Goal: Obtain resource: Obtain resource

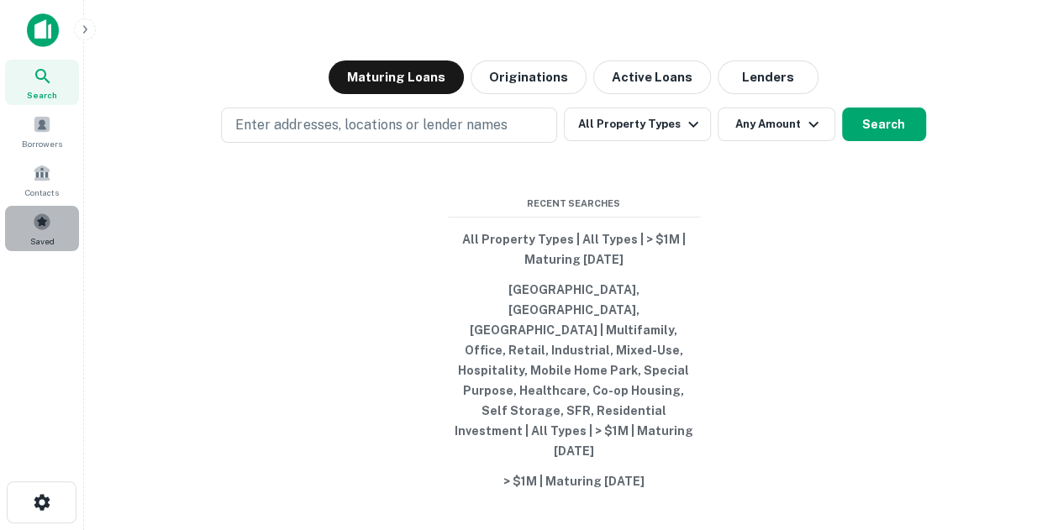
click at [52, 227] on div "Saved" at bounding box center [42, 228] width 74 height 45
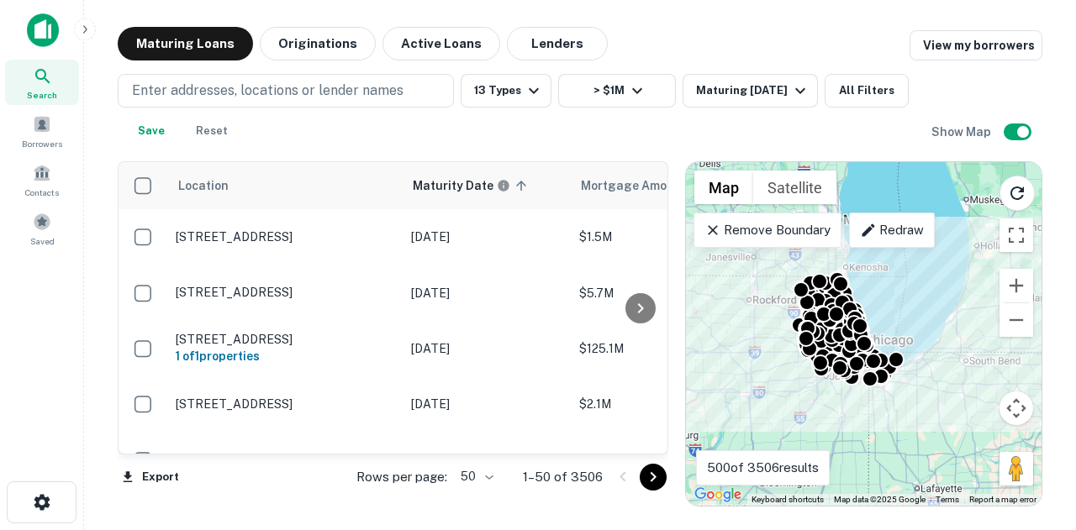
click at [469, 486] on body "Search Borrowers Contacts Saved Maturing Loans Originations Active Loans Lender…" at bounding box center [538, 265] width 1076 height 530
click at [472, 493] on li "100" at bounding box center [477, 495] width 49 height 30
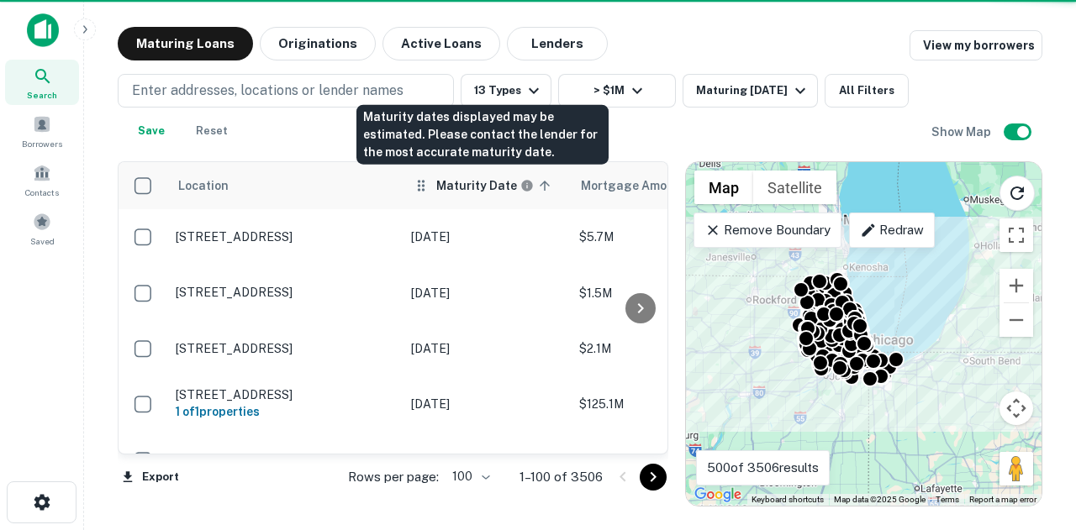
click at [468, 194] on h6 "Maturity Date" at bounding box center [476, 185] width 81 height 18
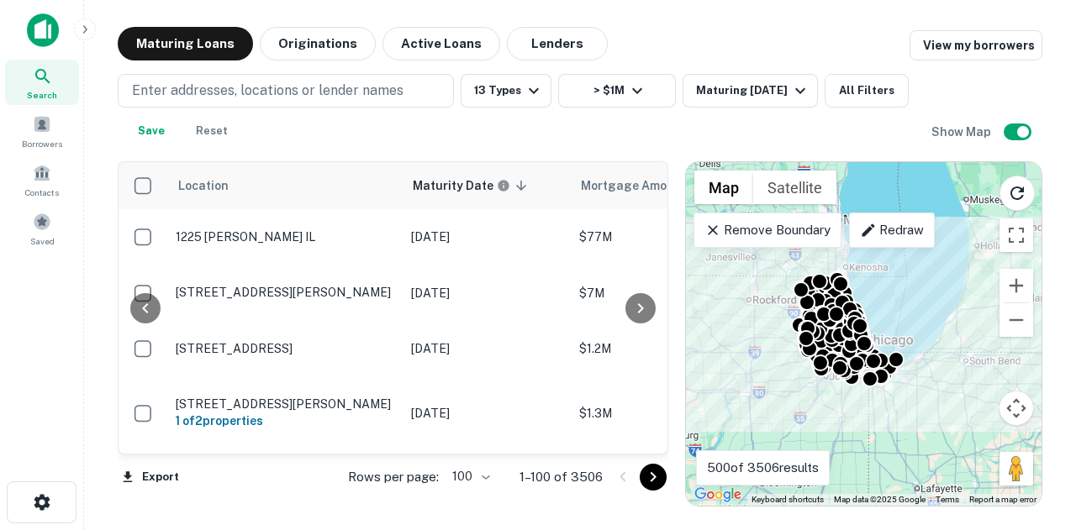
scroll to position [0, 301]
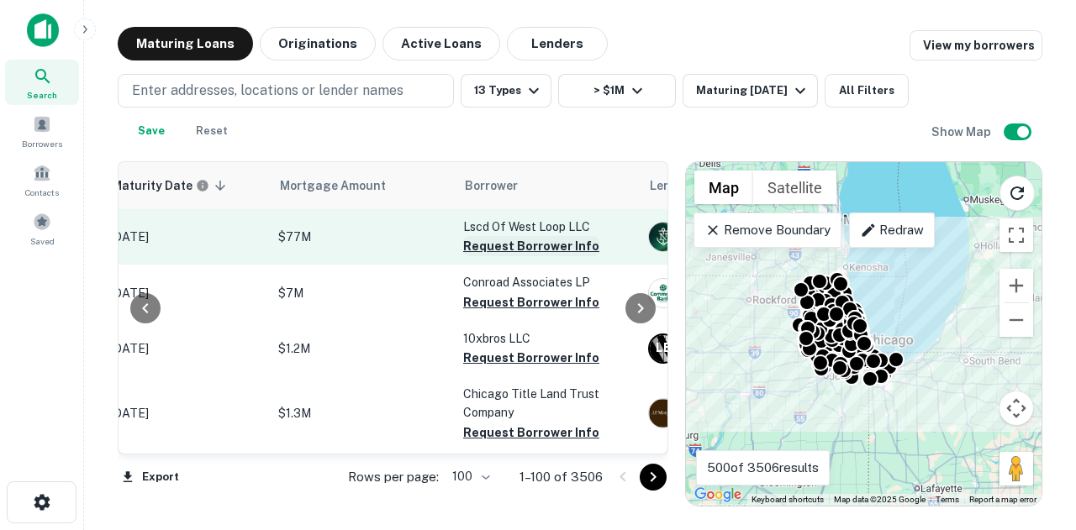
click at [566, 239] on button "Request Borrower Info" at bounding box center [531, 246] width 136 height 20
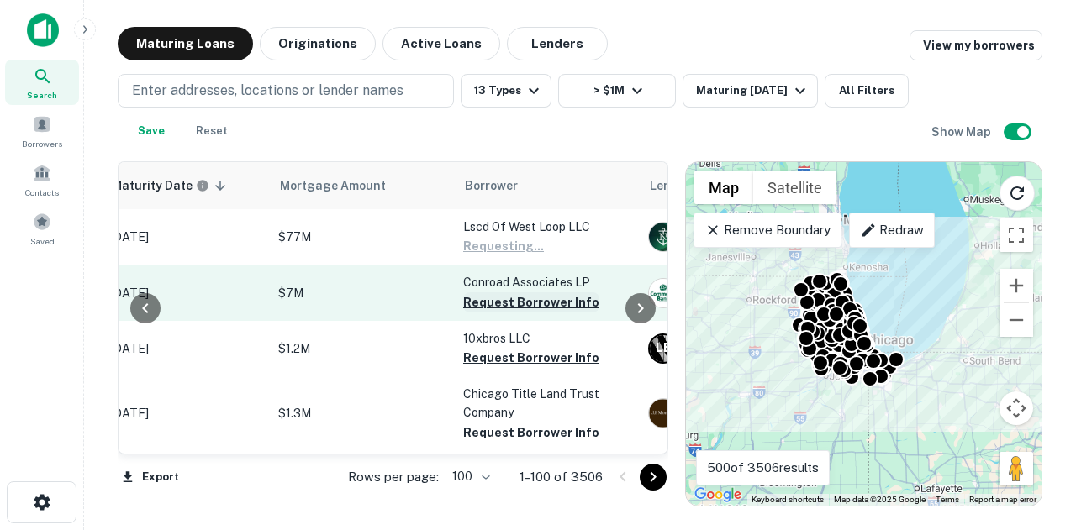
click at [514, 307] on button "Request Borrower Info" at bounding box center [531, 302] width 136 height 20
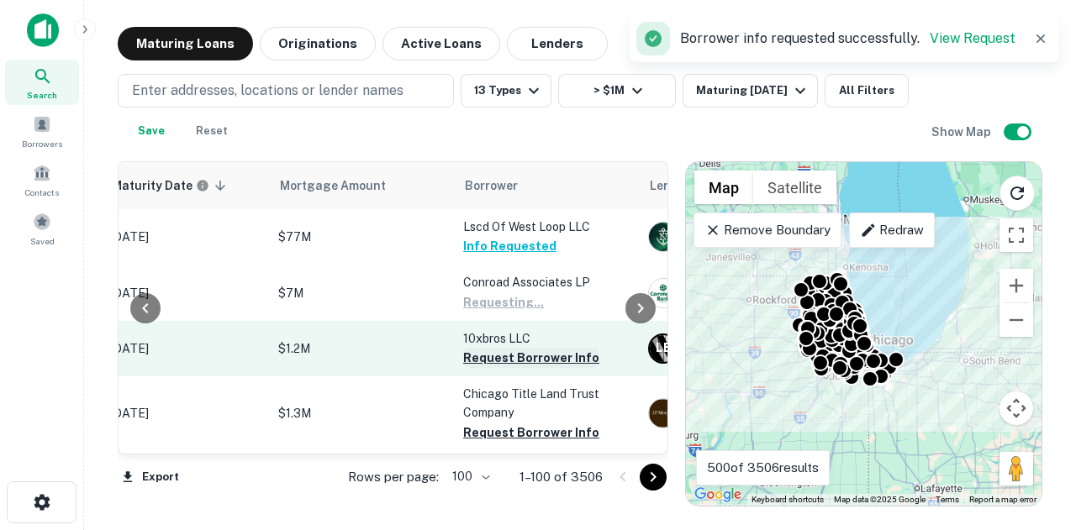
click at [511, 359] on button "Request Borrower Info" at bounding box center [531, 358] width 136 height 20
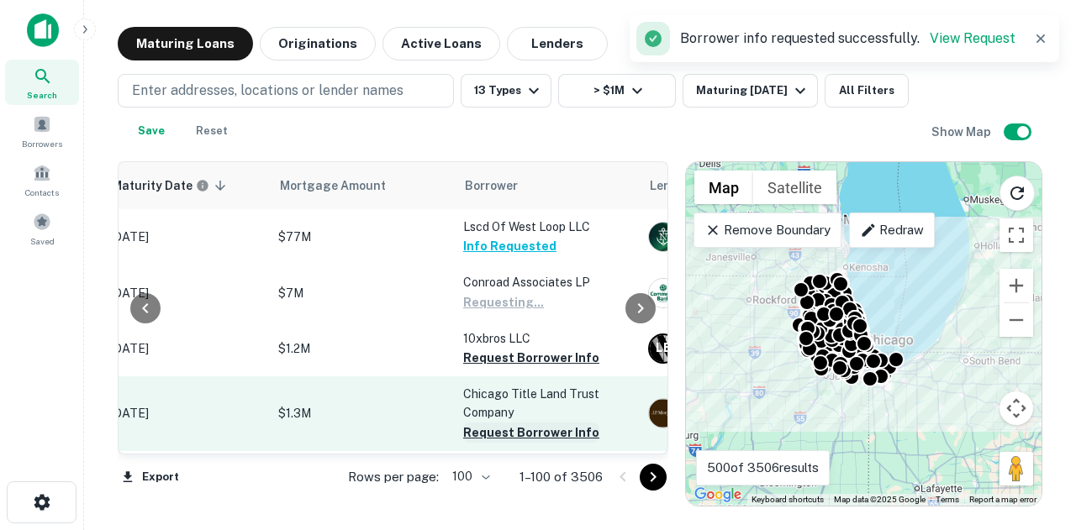
click at [501, 433] on button "Request Borrower Info" at bounding box center [531, 433] width 136 height 20
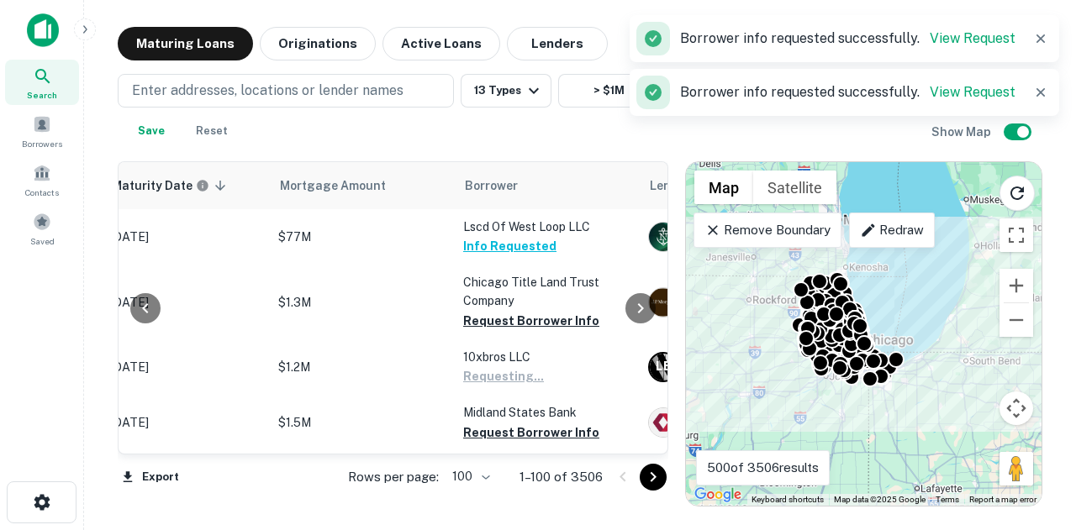
scroll to position [336, 301]
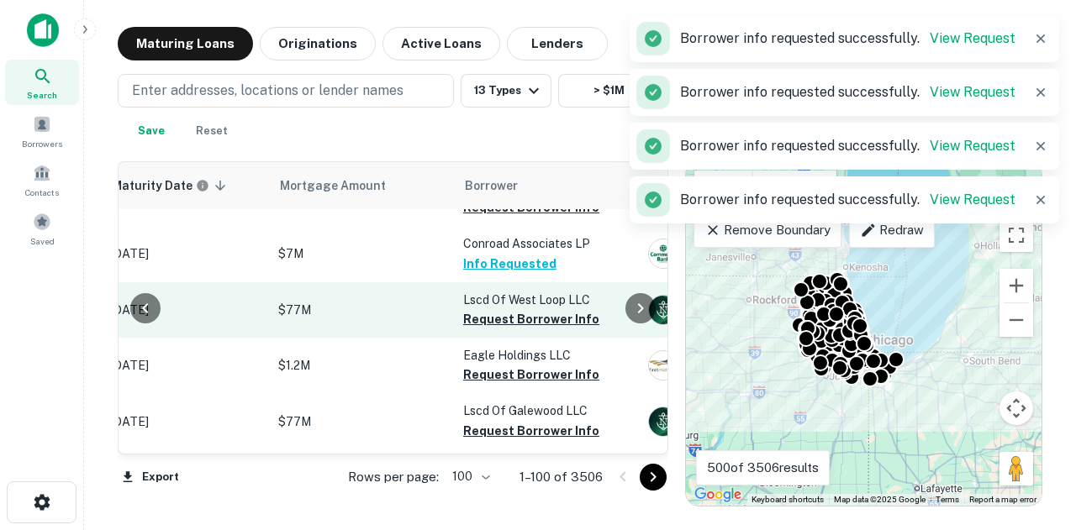
click at [517, 320] on button "Request Borrower Info" at bounding box center [531, 319] width 136 height 20
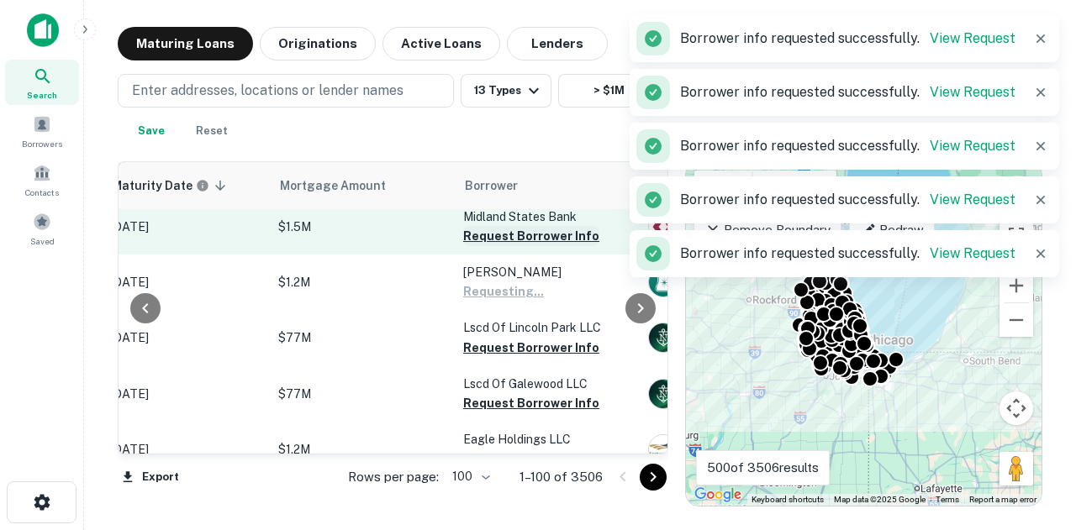
click at [542, 236] on button "Request Borrower Info" at bounding box center [531, 236] width 136 height 20
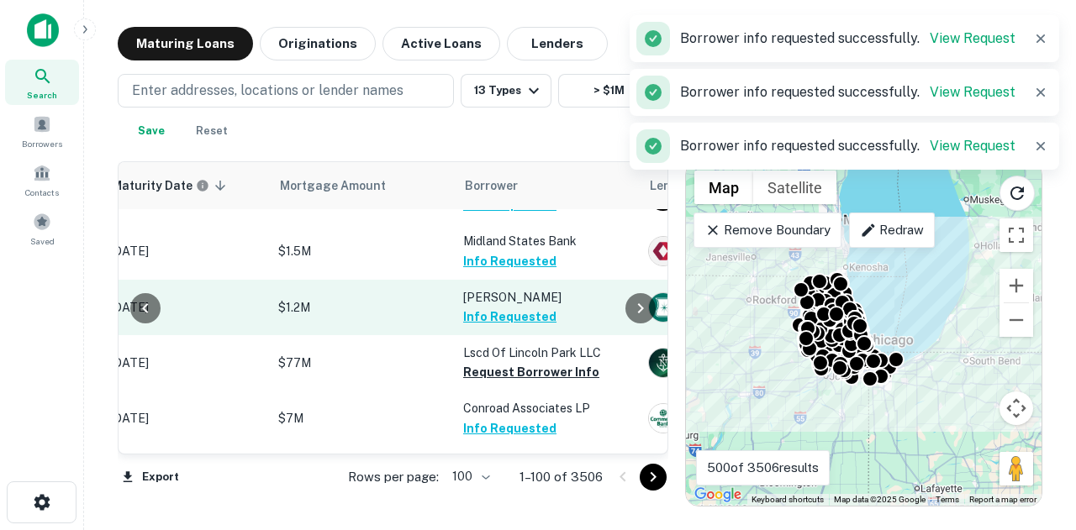
scroll to position [168, 301]
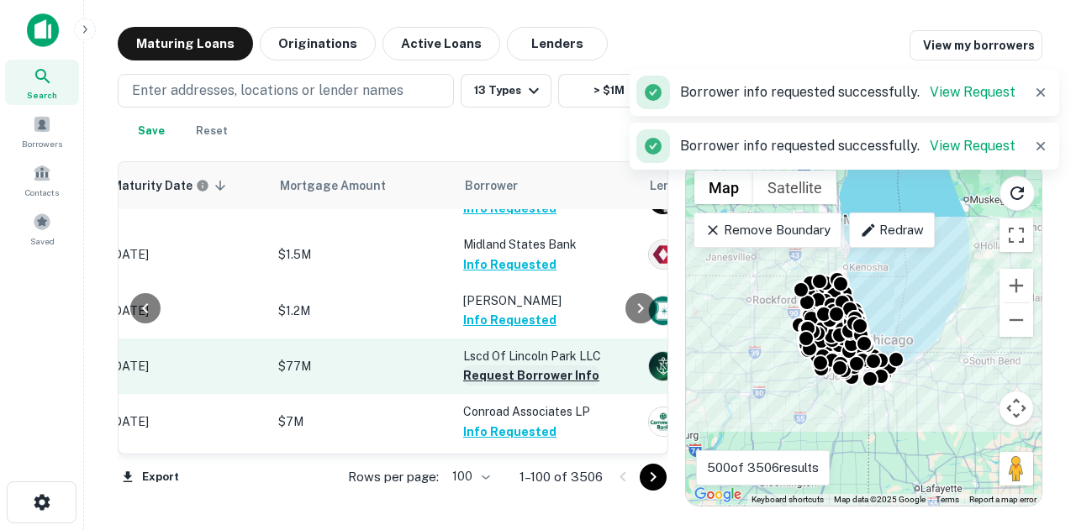
click at [506, 372] on button "Request Borrower Info" at bounding box center [531, 376] width 136 height 20
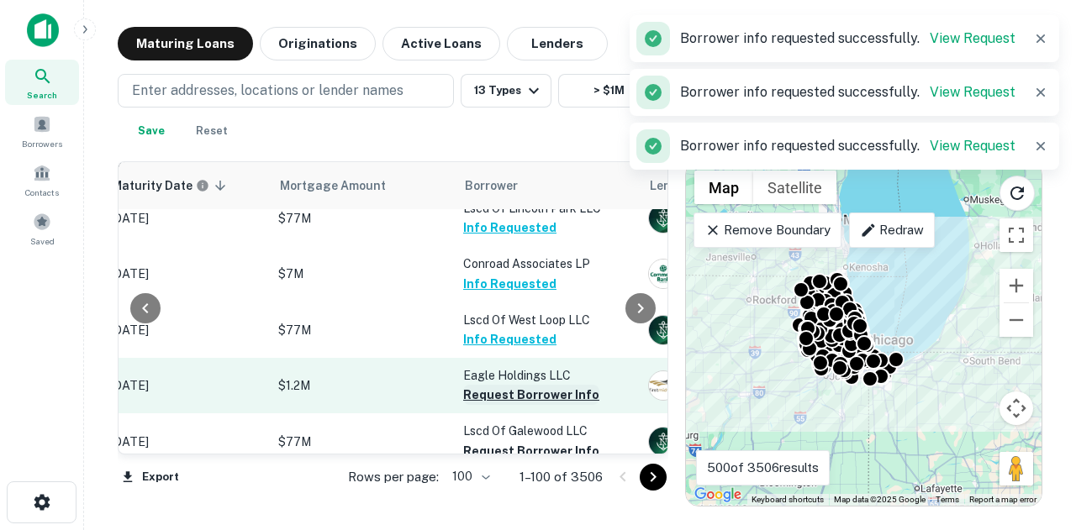
scroll to position [336, 301]
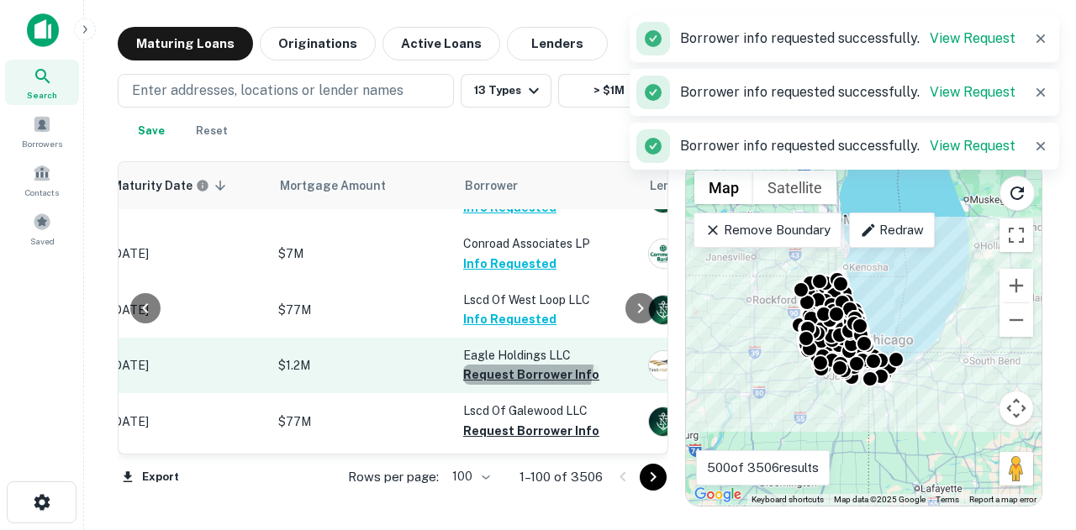
click at [514, 365] on button "Request Borrower Info" at bounding box center [531, 375] width 136 height 20
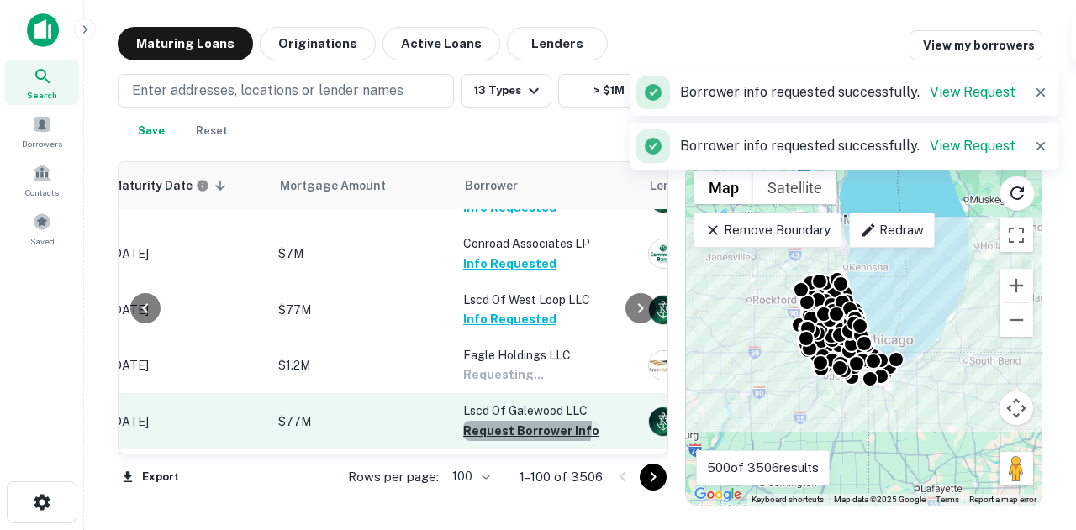
click at [500, 426] on button "Request Borrower Info" at bounding box center [531, 431] width 136 height 20
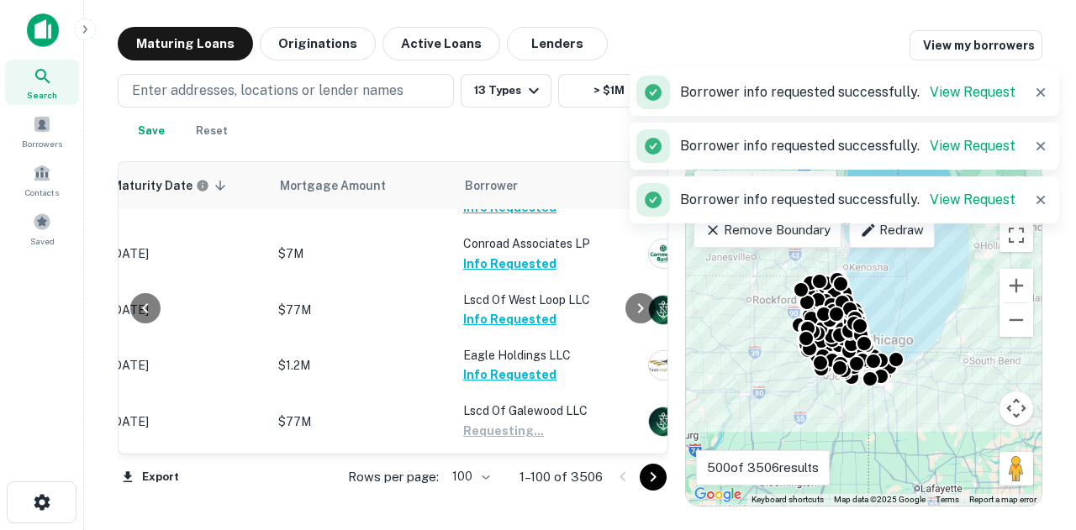
scroll to position [504, 301]
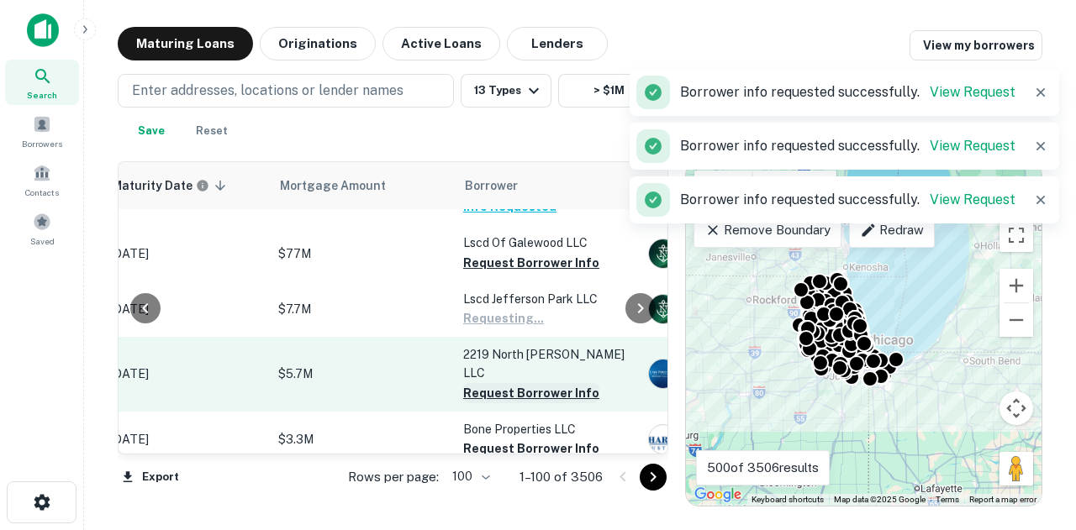
click at [510, 383] on button "Request Borrower Info" at bounding box center [531, 393] width 136 height 20
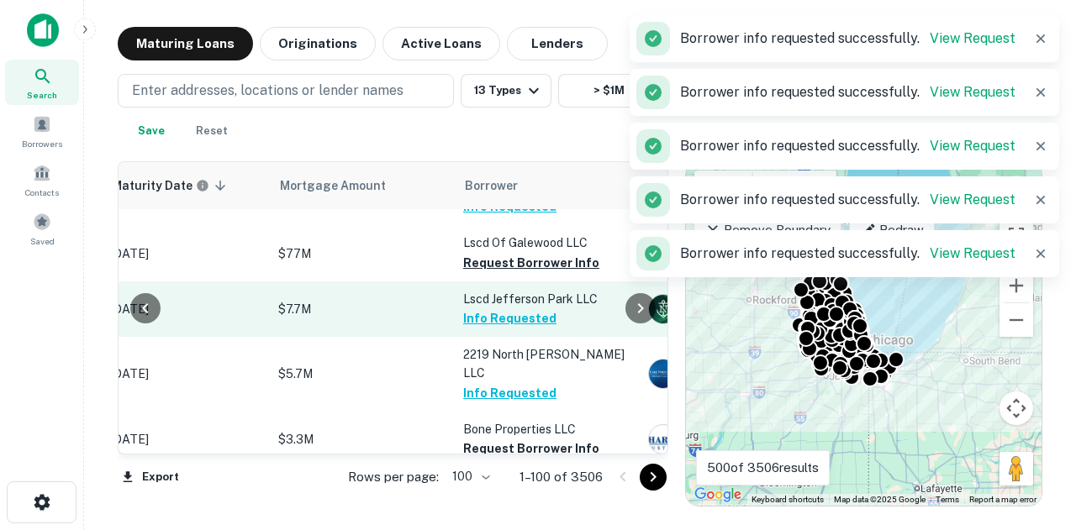
click at [504, 439] on button "Request Borrower Info" at bounding box center [531, 449] width 136 height 20
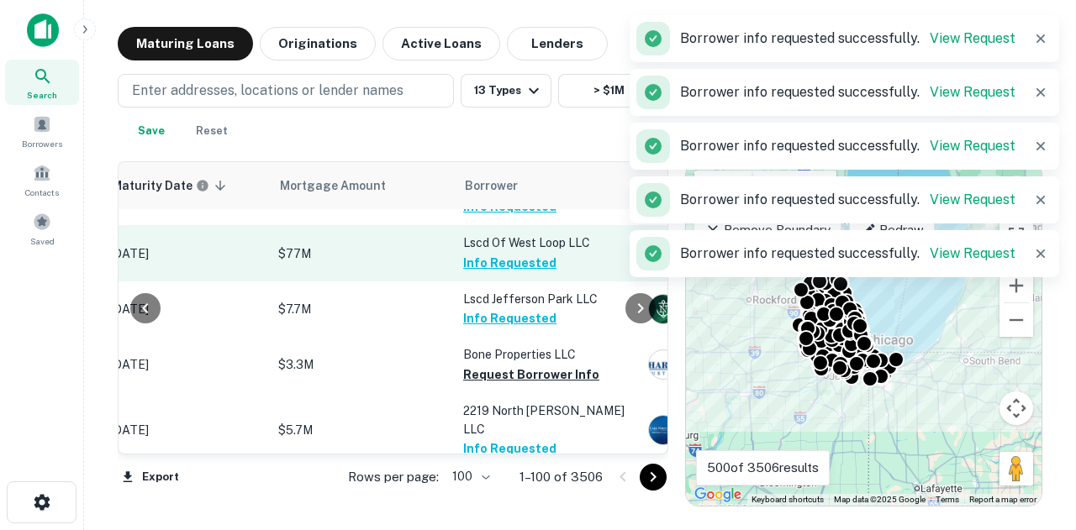
click at [534, 263] on button "Info Requested" at bounding box center [509, 263] width 93 height 20
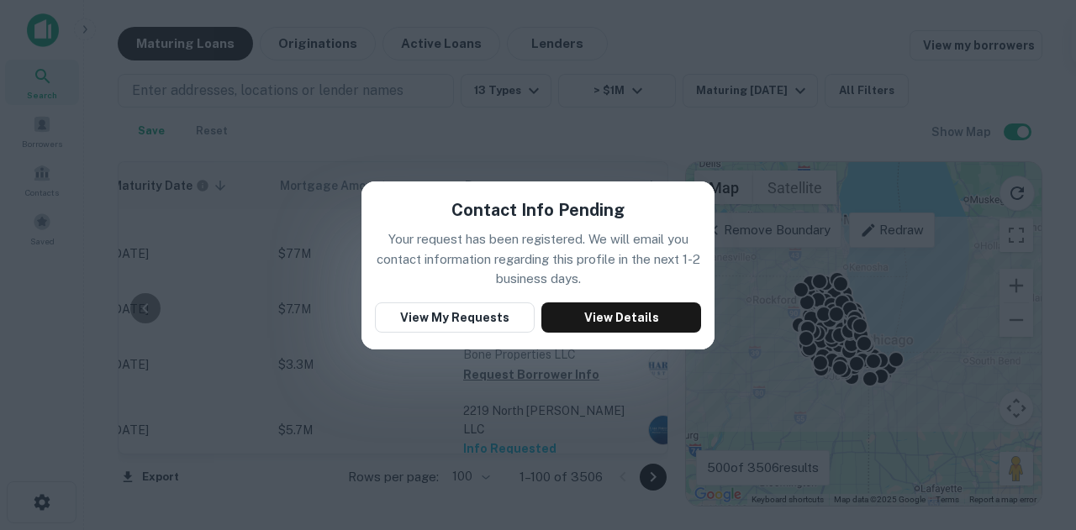
click at [882, 208] on div "Contact Info Pending Your request has been registered. We will email you contac…" at bounding box center [538, 265] width 1076 height 530
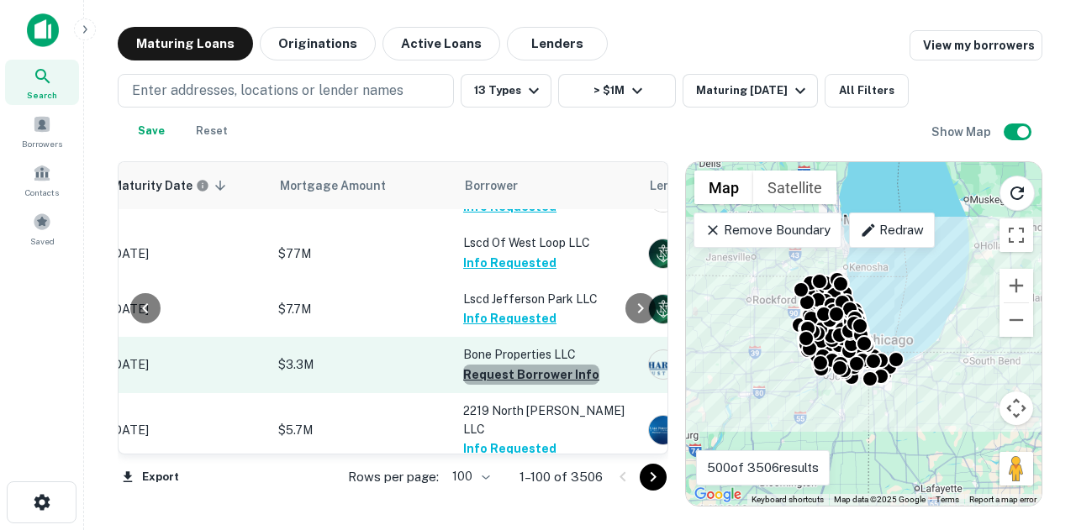
click at [571, 366] on button "Request Borrower Info" at bounding box center [531, 375] width 136 height 20
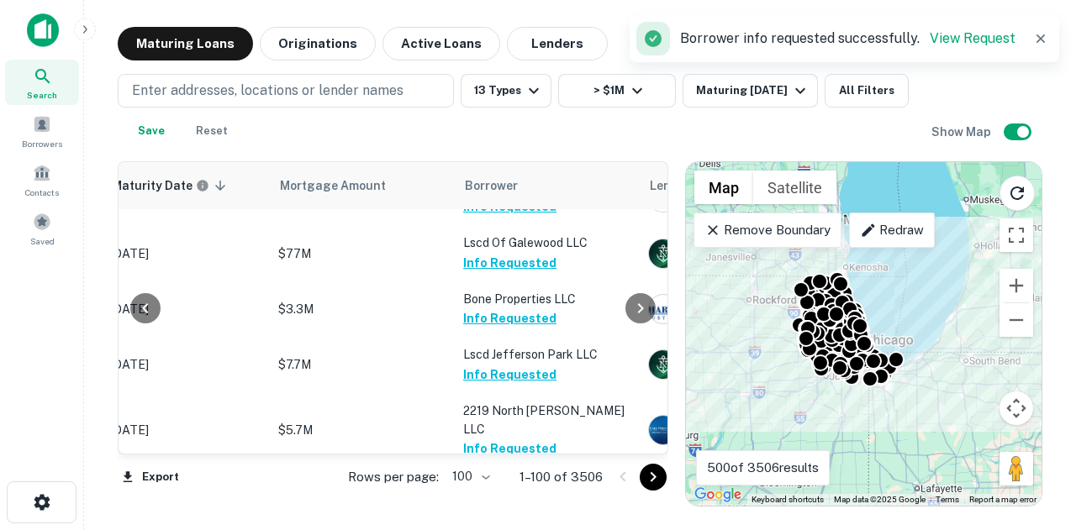
scroll to position [672, 301]
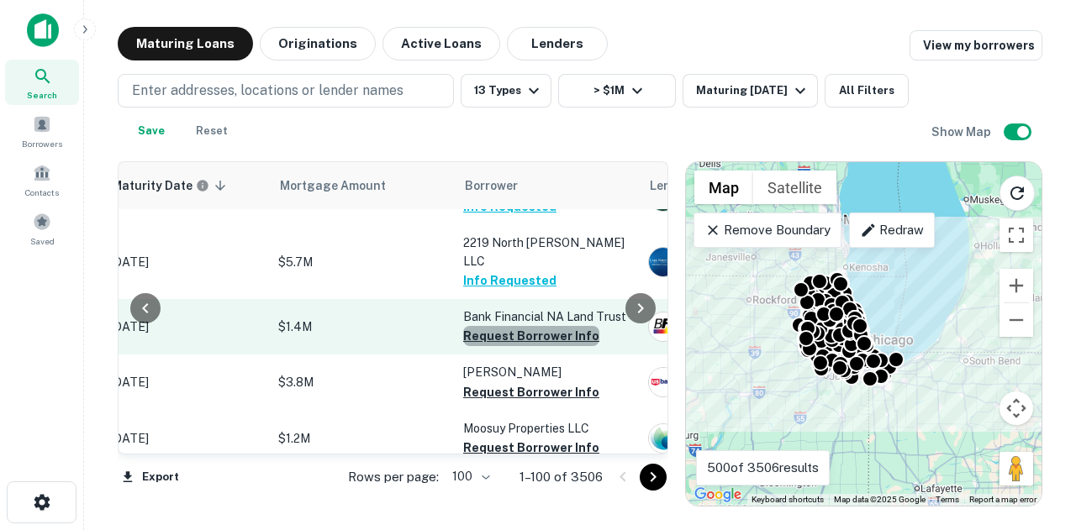
click at [533, 326] on button "Request Borrower Info" at bounding box center [531, 336] width 136 height 20
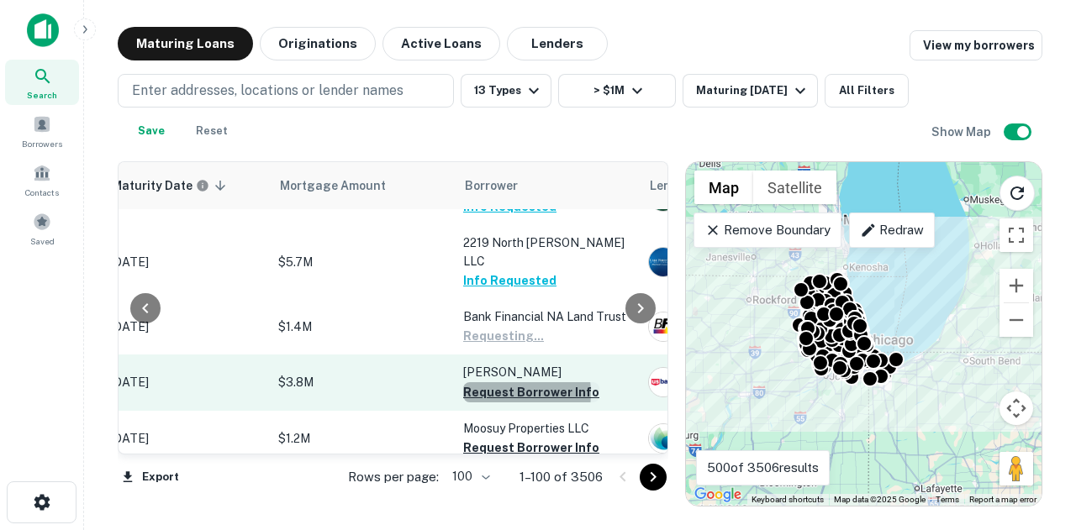
click at [501, 382] on button "Request Borrower Info" at bounding box center [531, 392] width 136 height 20
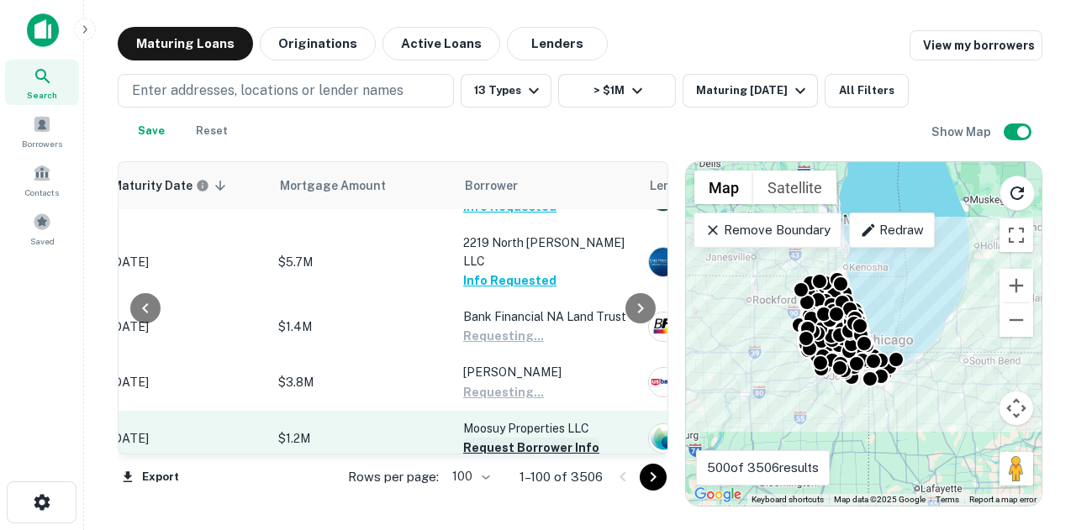
scroll to position [840, 301]
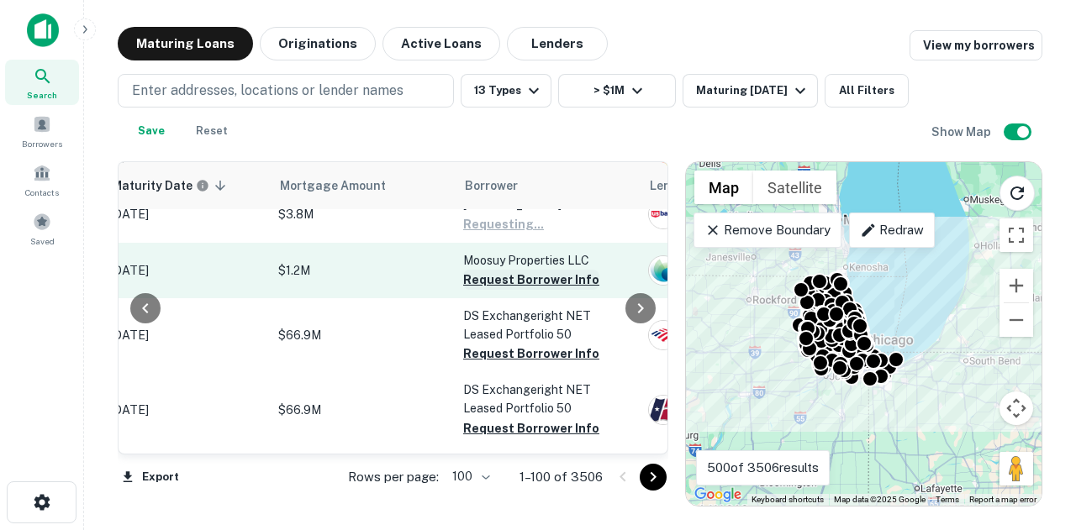
click at [530, 270] on button "Request Borrower Info" at bounding box center [531, 280] width 136 height 20
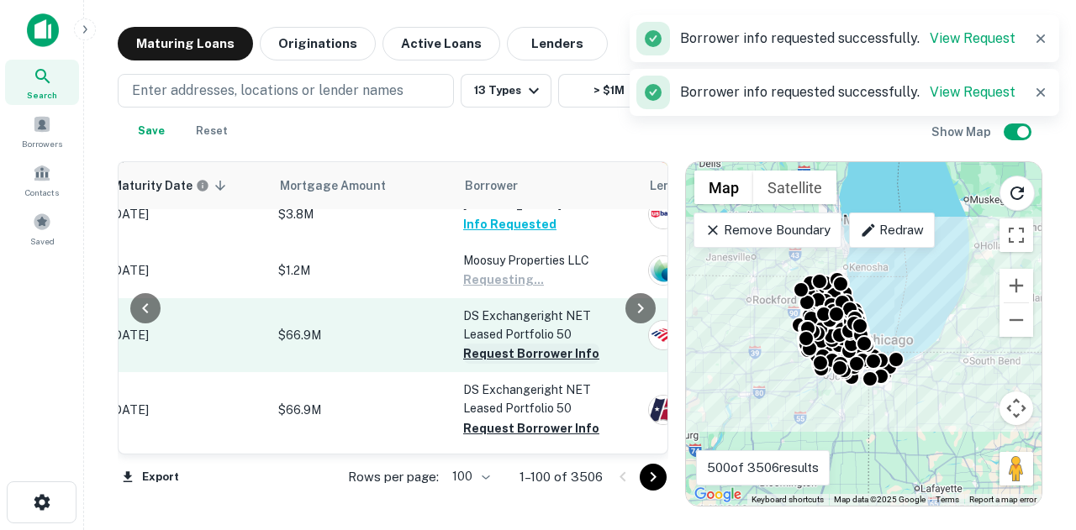
click at [505, 344] on button "Request Borrower Info" at bounding box center [531, 354] width 136 height 20
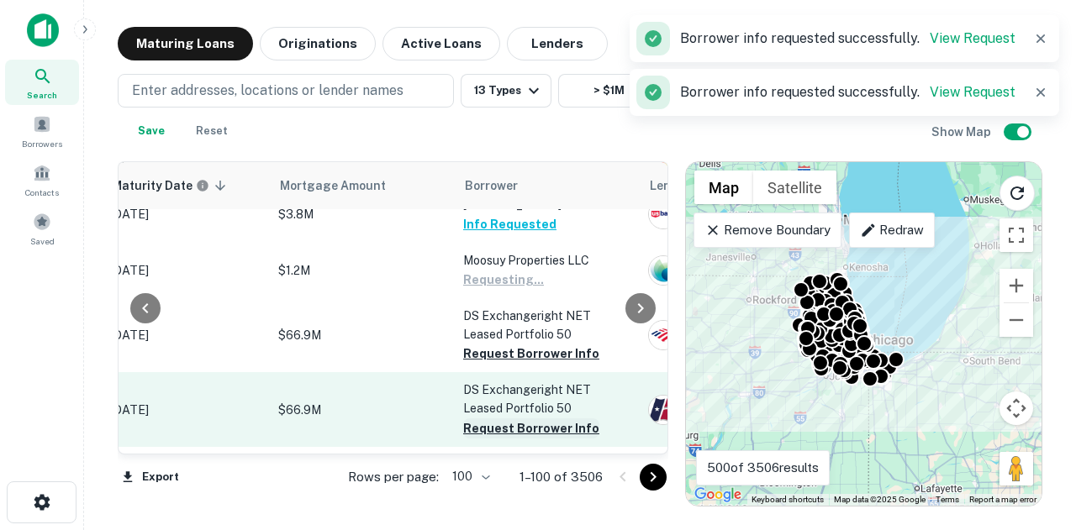
click at [500, 419] on button "Request Borrower Info" at bounding box center [531, 429] width 136 height 20
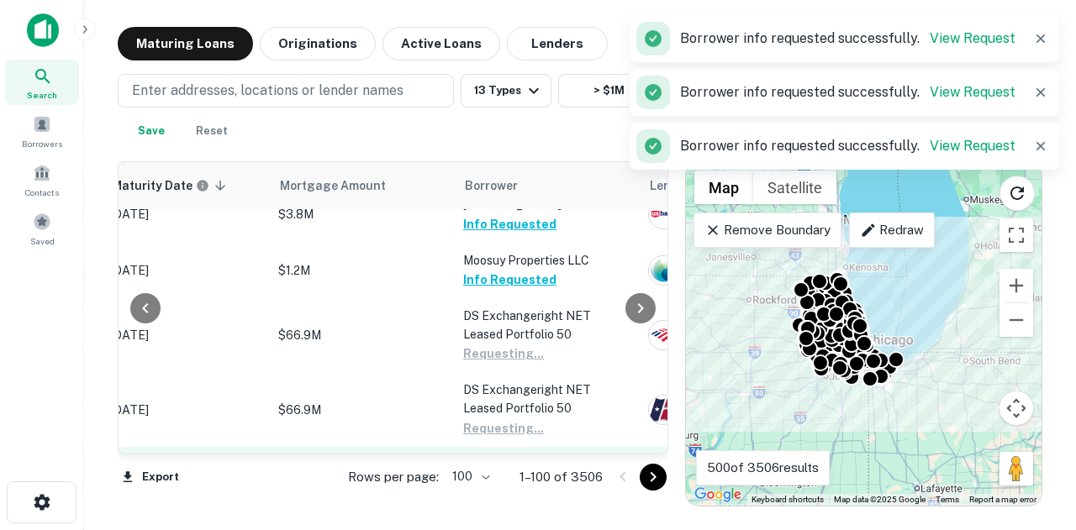
scroll to position [1008, 301]
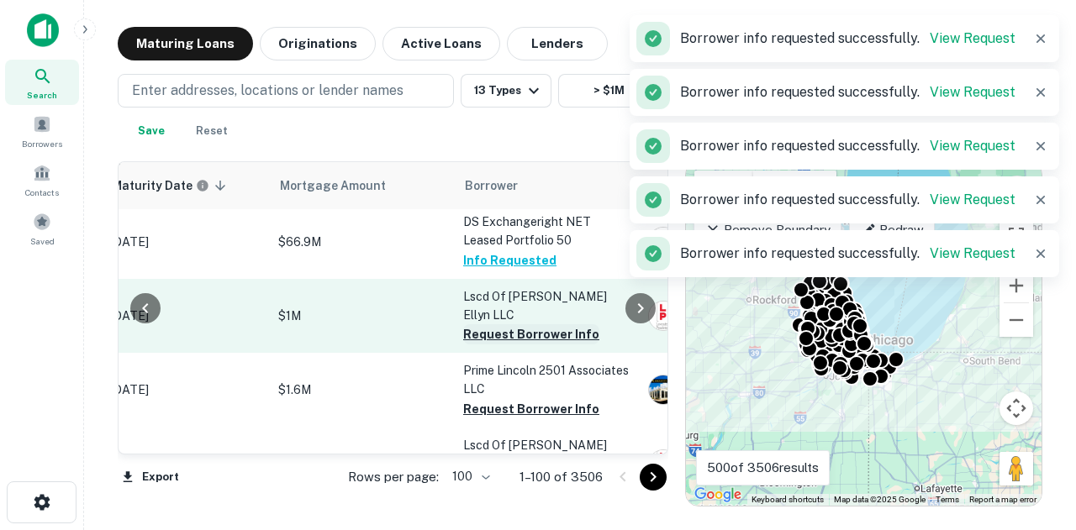
click at [498, 324] on button "Request Borrower Info" at bounding box center [531, 334] width 136 height 20
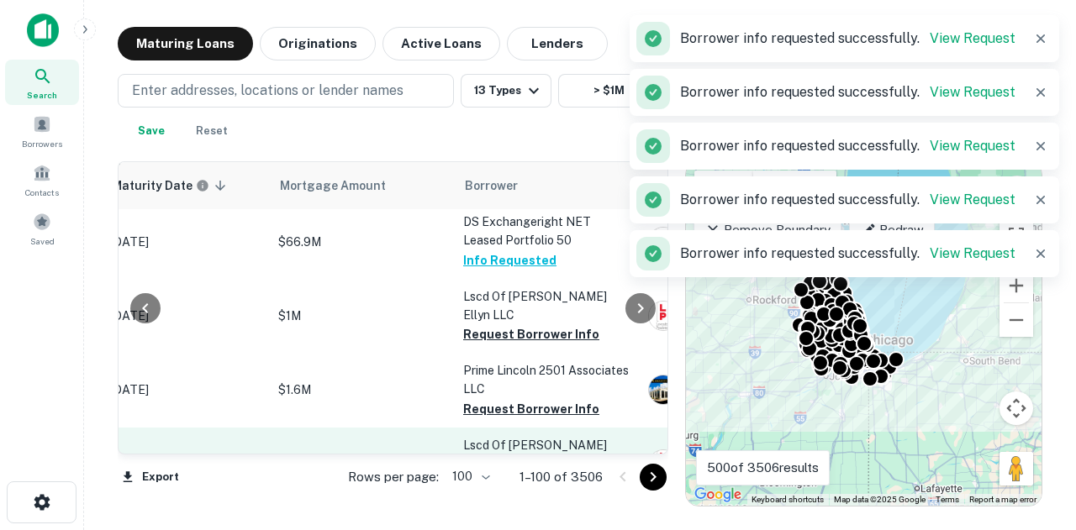
click at [505, 399] on button "Request Borrower Info" at bounding box center [531, 409] width 136 height 20
click at [511, 436] on p "Lscd Of Glen Ellyn LLC" at bounding box center [547, 454] width 168 height 37
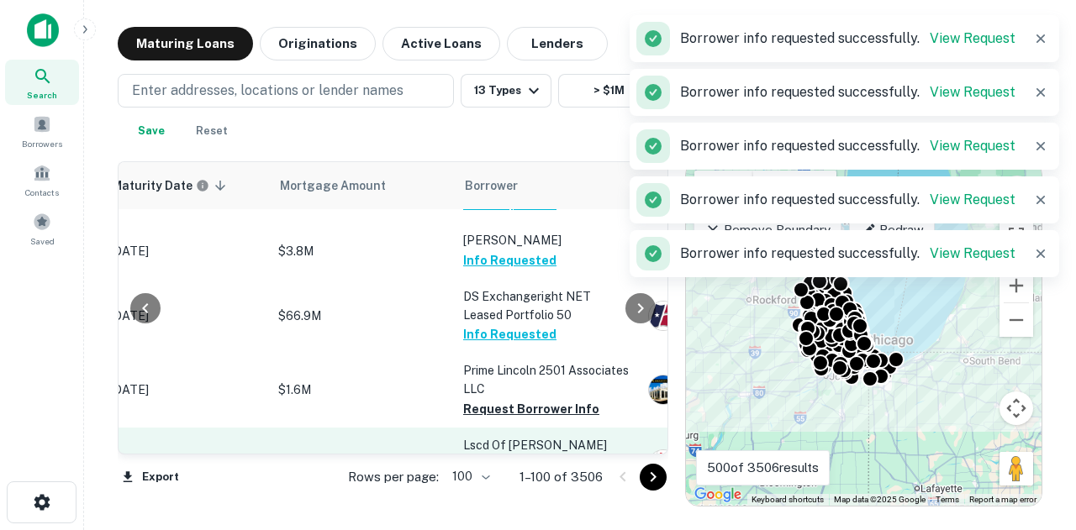
click at [510, 473] on button "Request Borrower Info" at bounding box center [531, 483] width 136 height 20
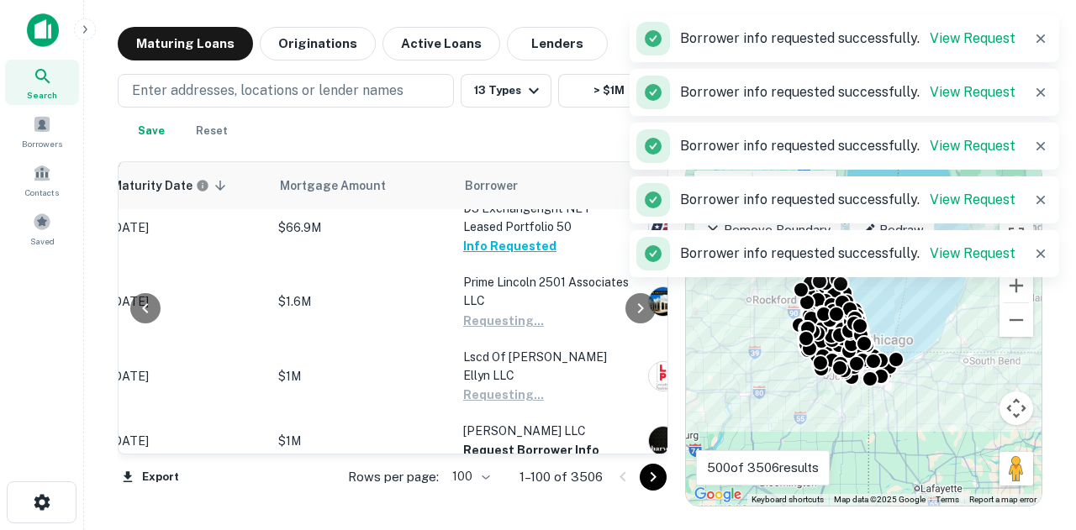
scroll to position [1177, 301]
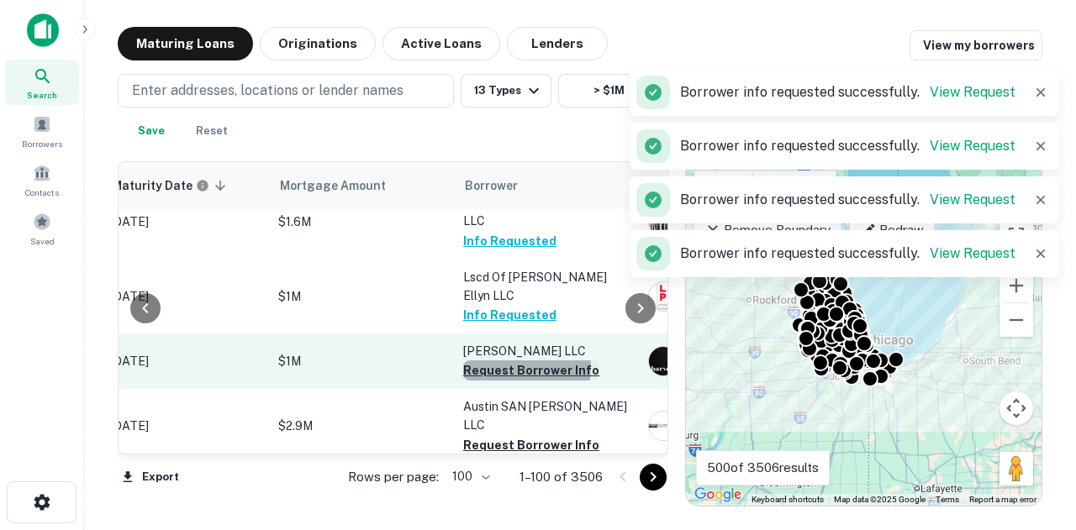
click at [507, 361] on button "Request Borrower Info" at bounding box center [531, 371] width 136 height 20
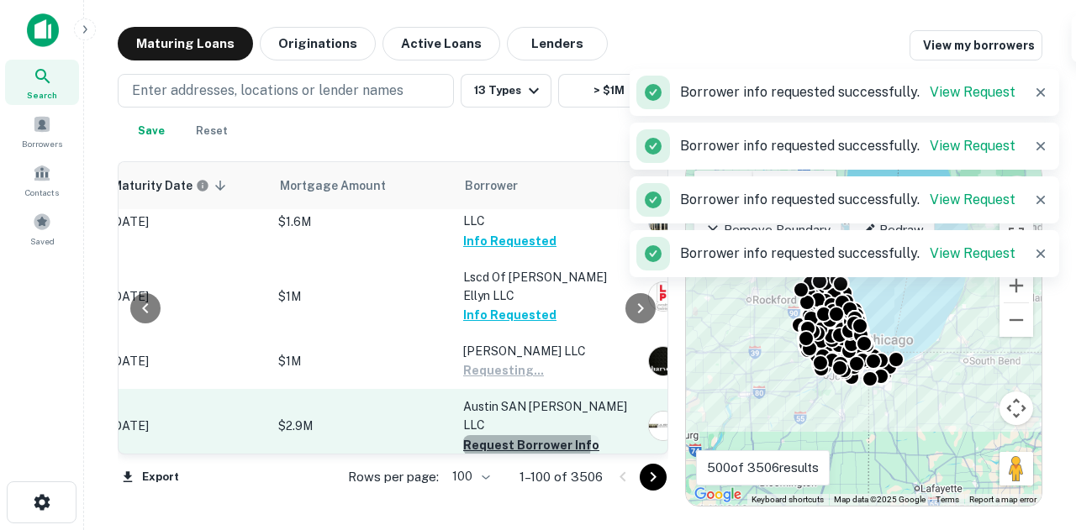
click at [505, 435] on button "Request Borrower Info" at bounding box center [531, 445] width 136 height 20
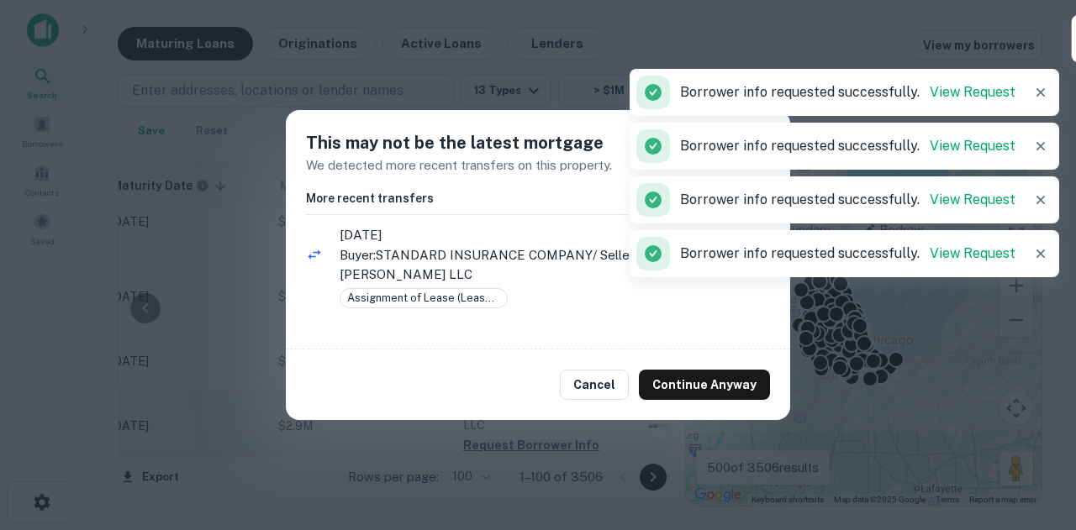
click at [513, 421] on div "This may not be the latest mortgage We detected more recent transfers on this p…" at bounding box center [538, 265] width 1076 height 530
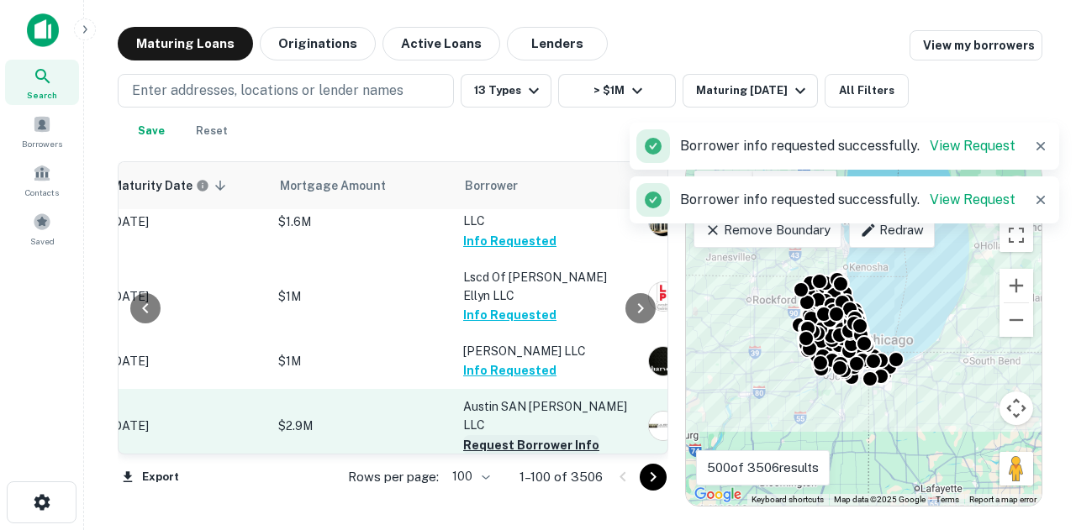
click at [561, 389] on td "Austin SAN Leon LLC Request Borrower Info" at bounding box center [547, 426] width 185 height 74
click at [559, 435] on button "Request Borrower Info" at bounding box center [531, 445] width 136 height 20
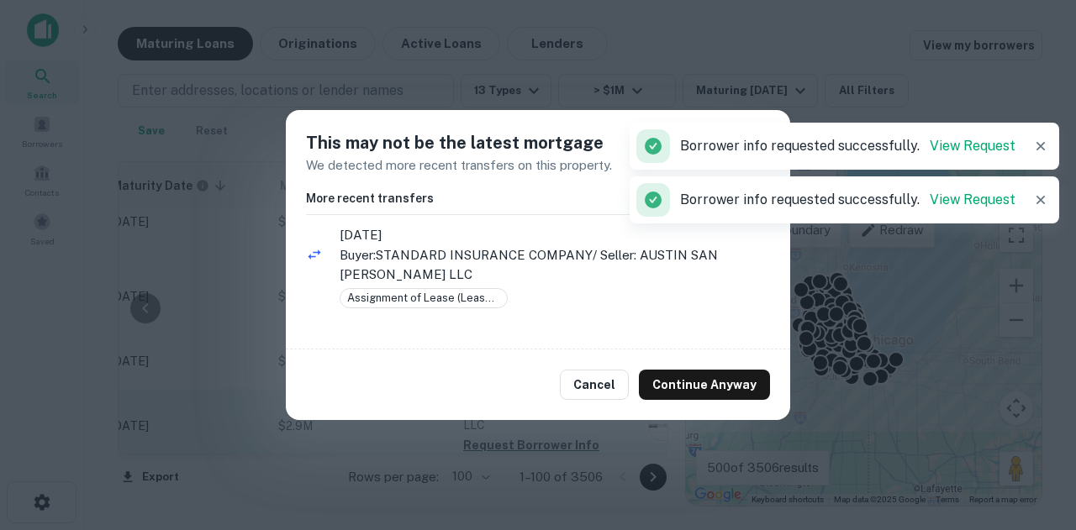
click at [553, 436] on div "This may not be the latest mortgage We detected more recent transfers on this p…" at bounding box center [538, 265] width 1076 height 530
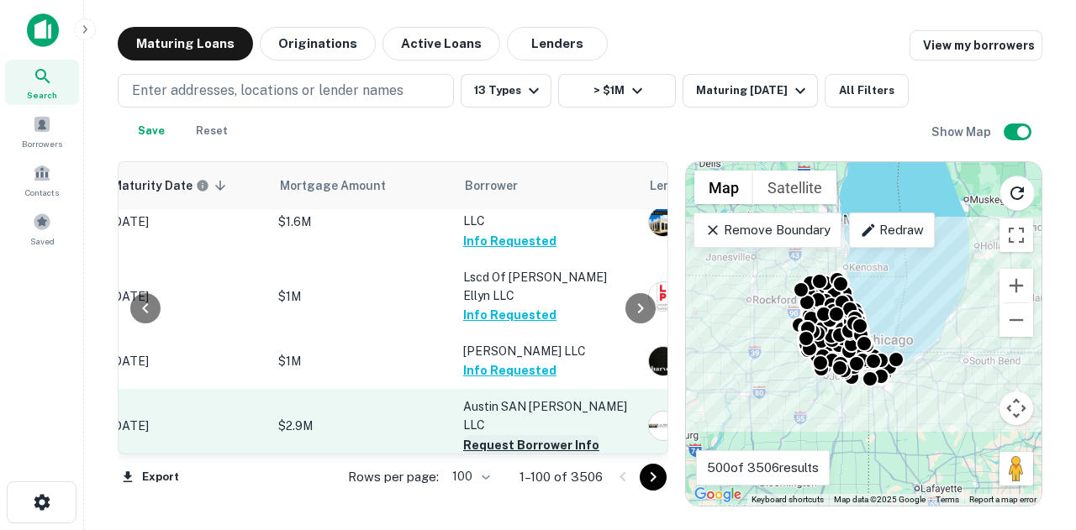
click at [471, 435] on button "Request Borrower Info" at bounding box center [531, 445] width 136 height 20
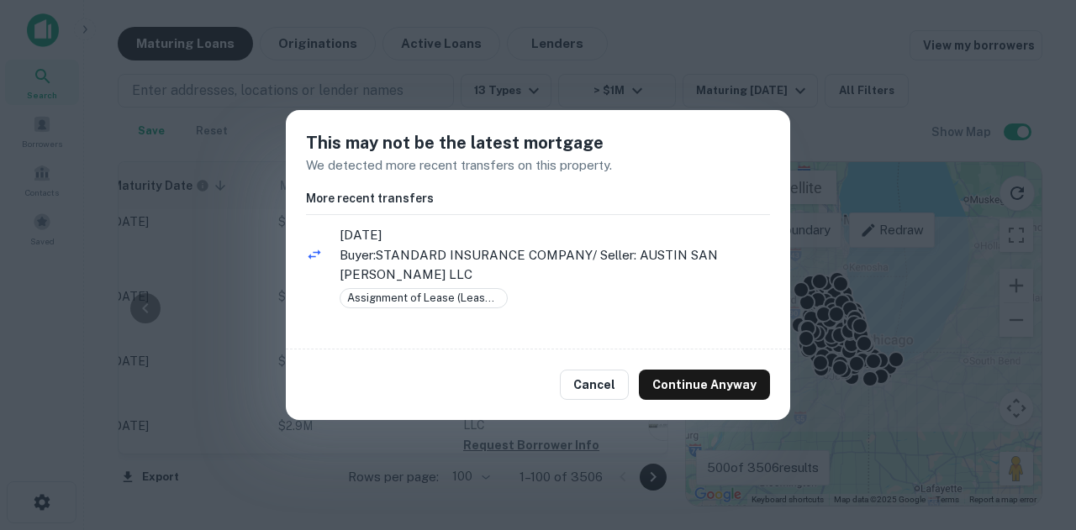
click at [684, 384] on button "Continue Anyway" at bounding box center [704, 385] width 131 height 30
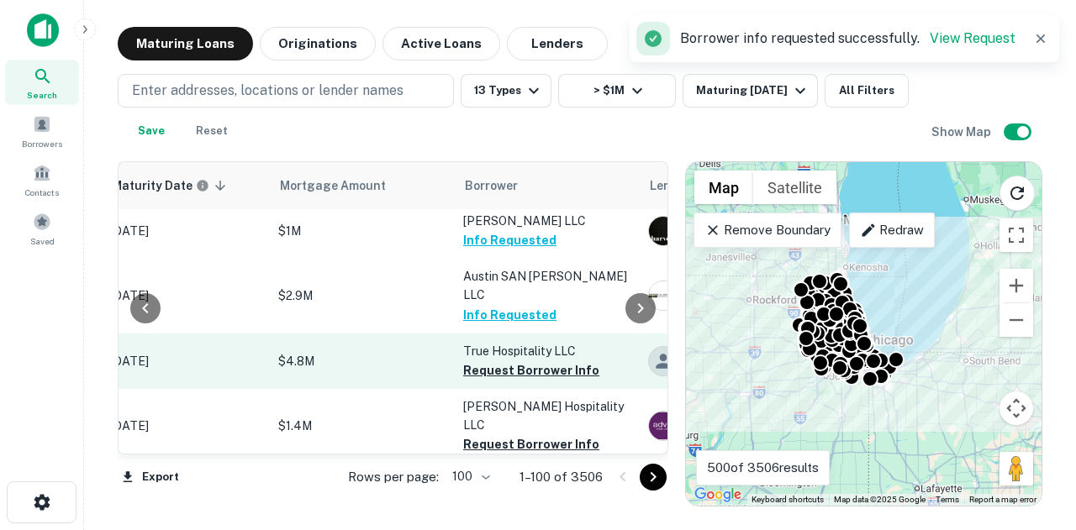
scroll to position [1345, 301]
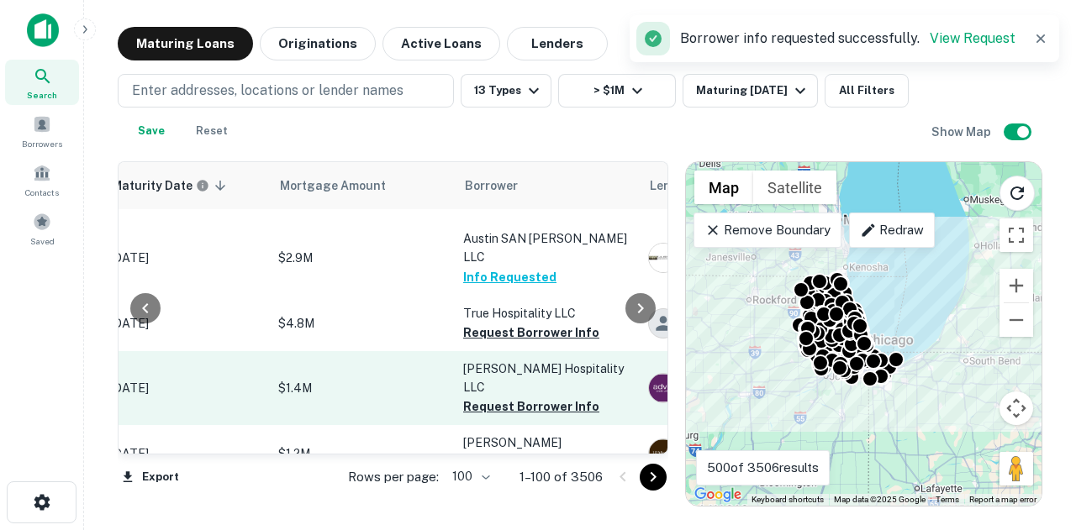
click at [554, 323] on button "Request Borrower Info" at bounding box center [531, 333] width 136 height 20
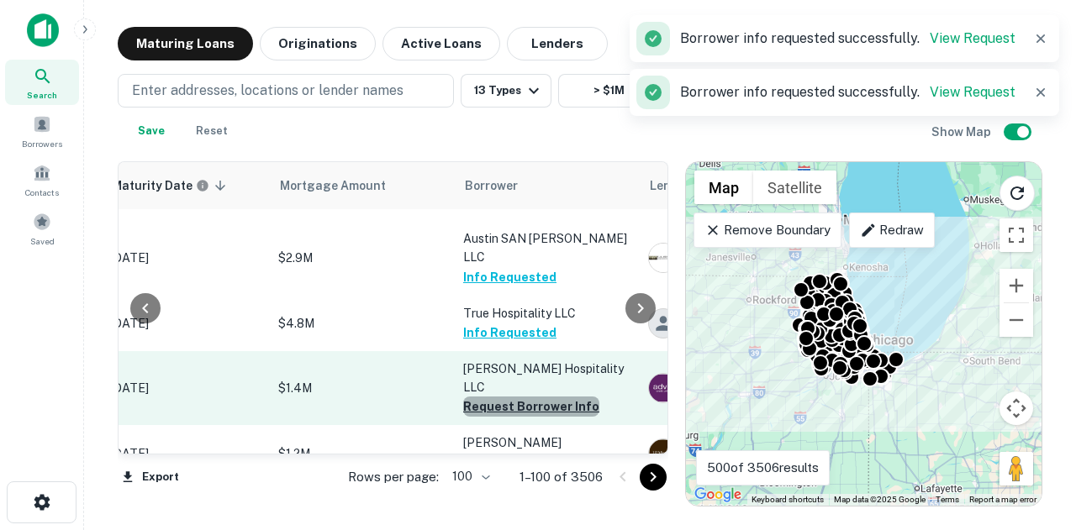
click at [533, 397] on button "Request Borrower Info" at bounding box center [531, 407] width 136 height 20
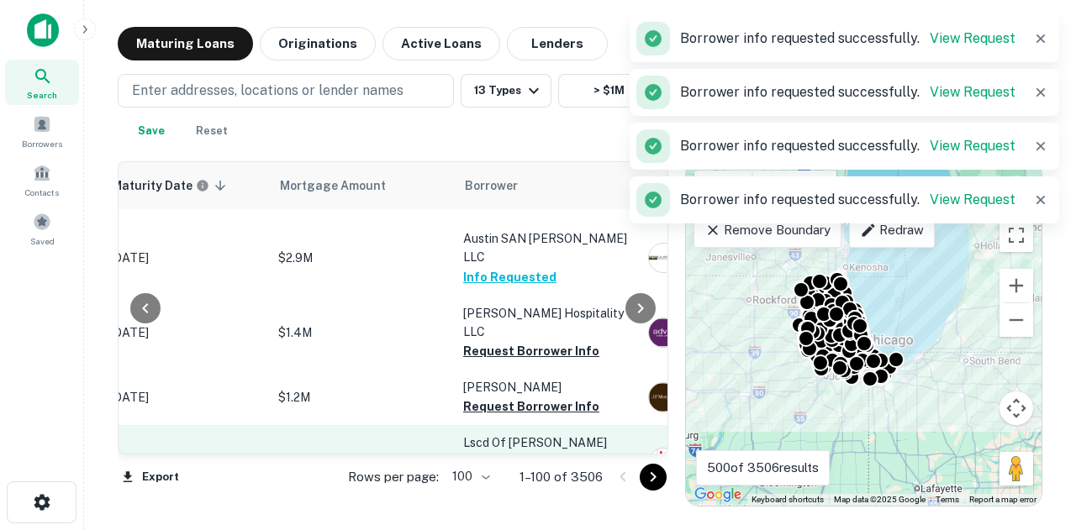
scroll to position [1261, 301]
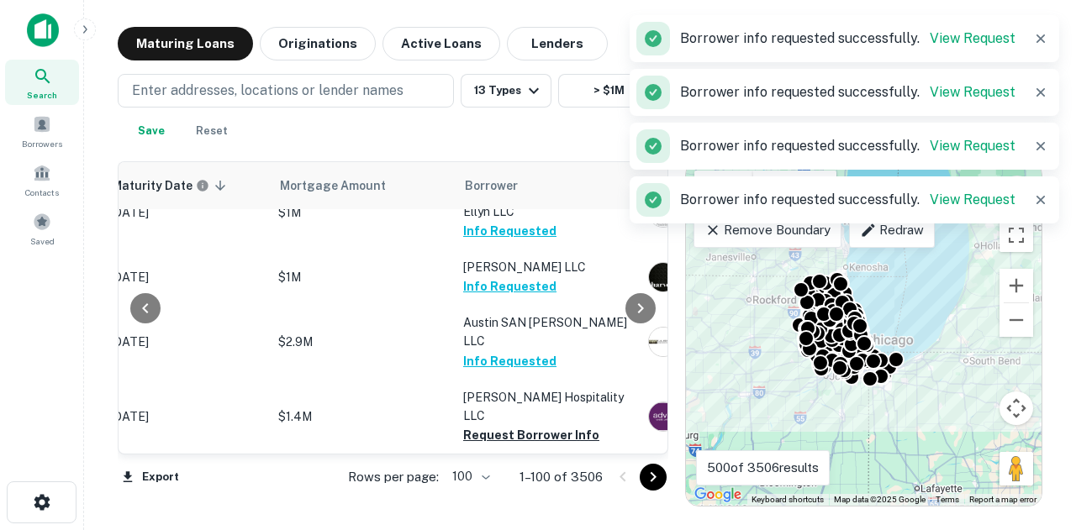
click at [550, 462] on p "Sinniah Dinesh" at bounding box center [547, 471] width 168 height 18
click at [538, 481] on button "Request Borrower Info" at bounding box center [531, 491] width 136 height 20
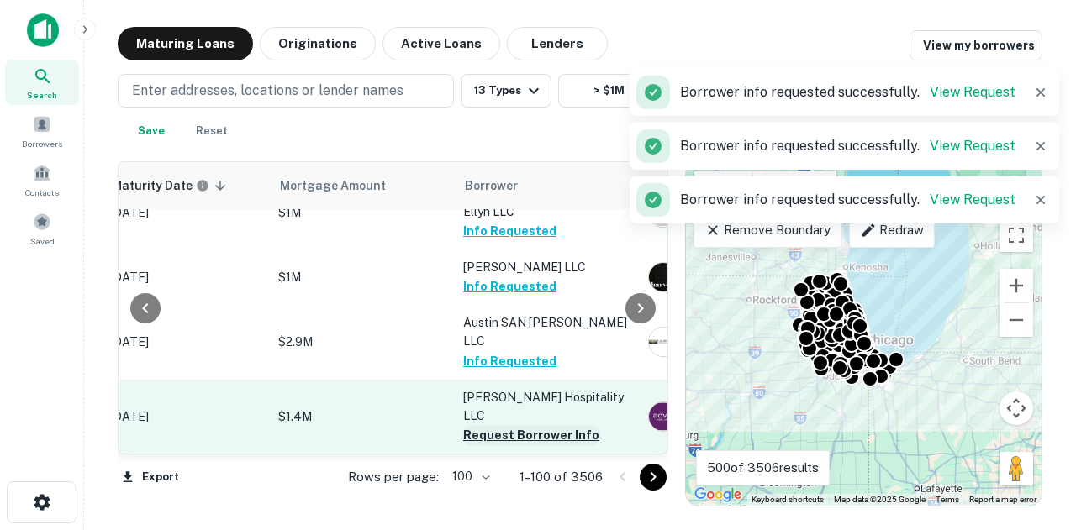
click at [521, 425] on button "Request Borrower Info" at bounding box center [531, 435] width 136 height 20
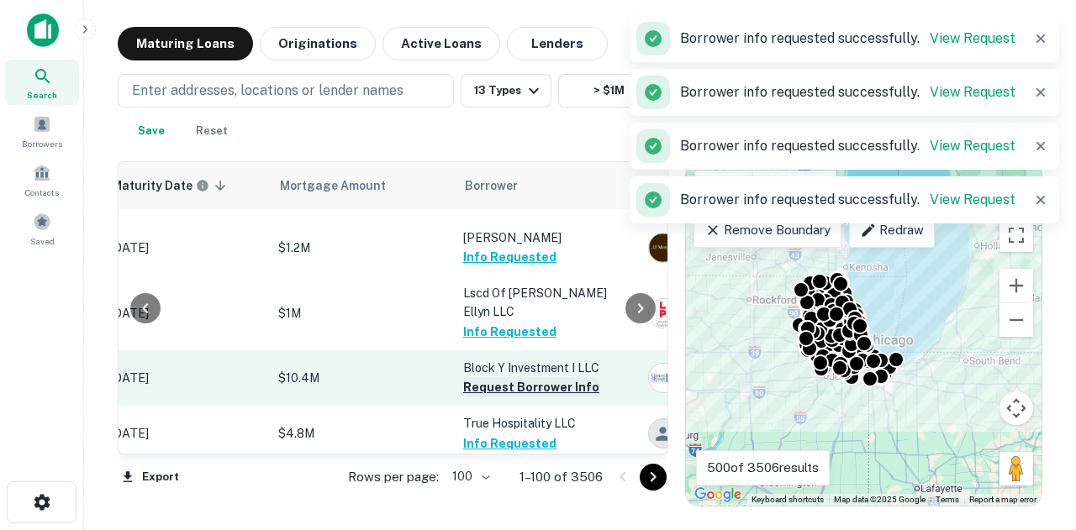
scroll to position [1597, 301]
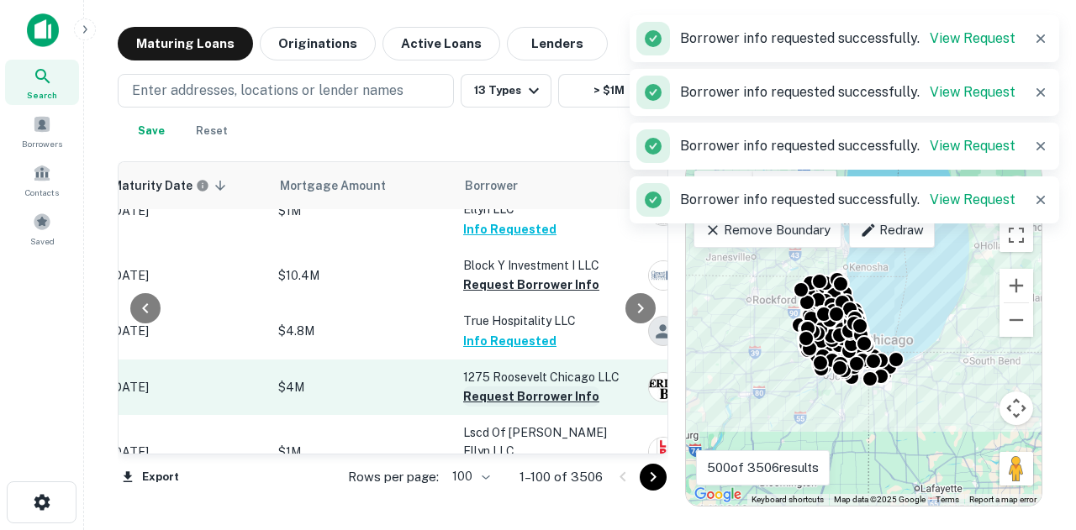
click at [560, 387] on button "Request Borrower Info" at bounding box center [531, 397] width 136 height 20
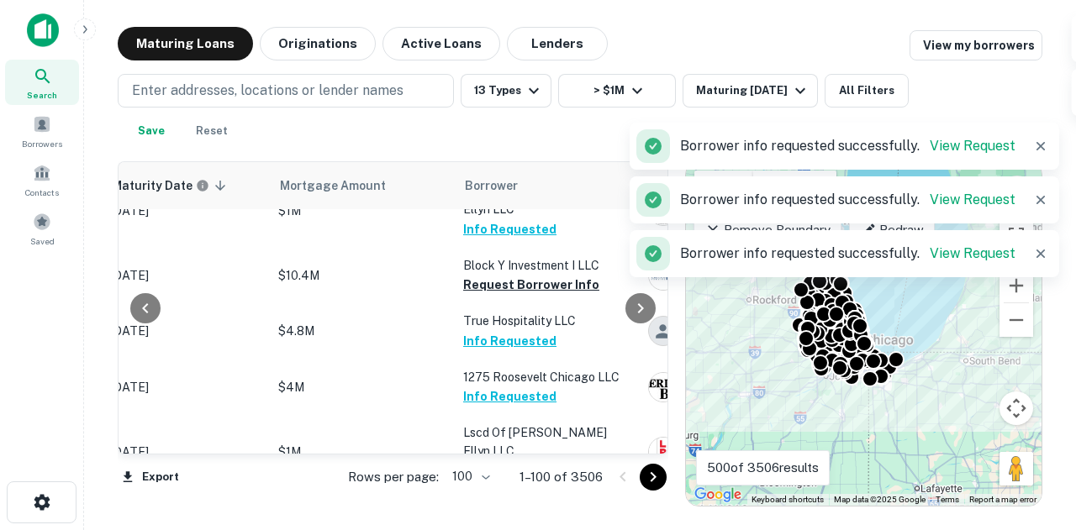
click at [550, 461] on button "Request Borrower Info" at bounding box center [531, 471] width 136 height 20
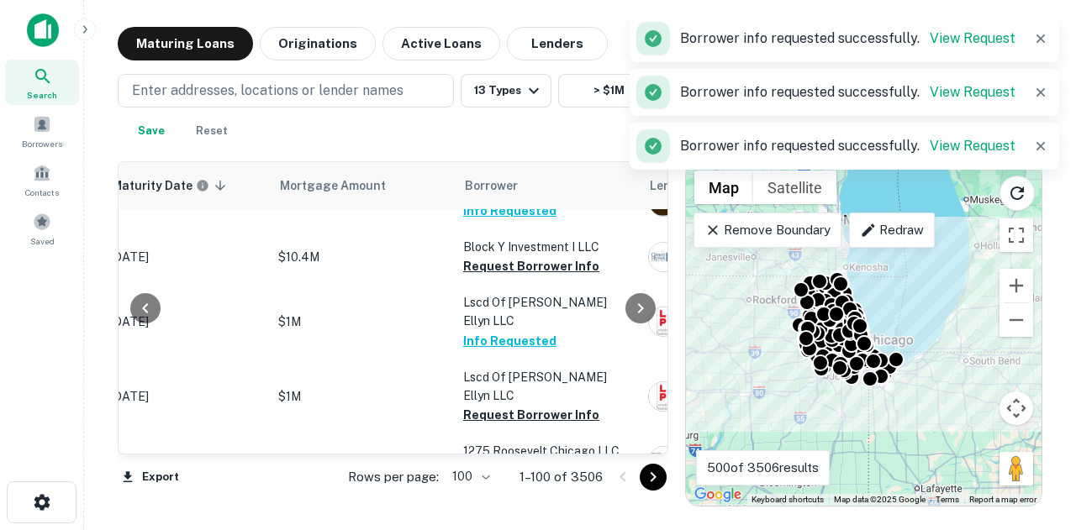
scroll to position [1765, 301]
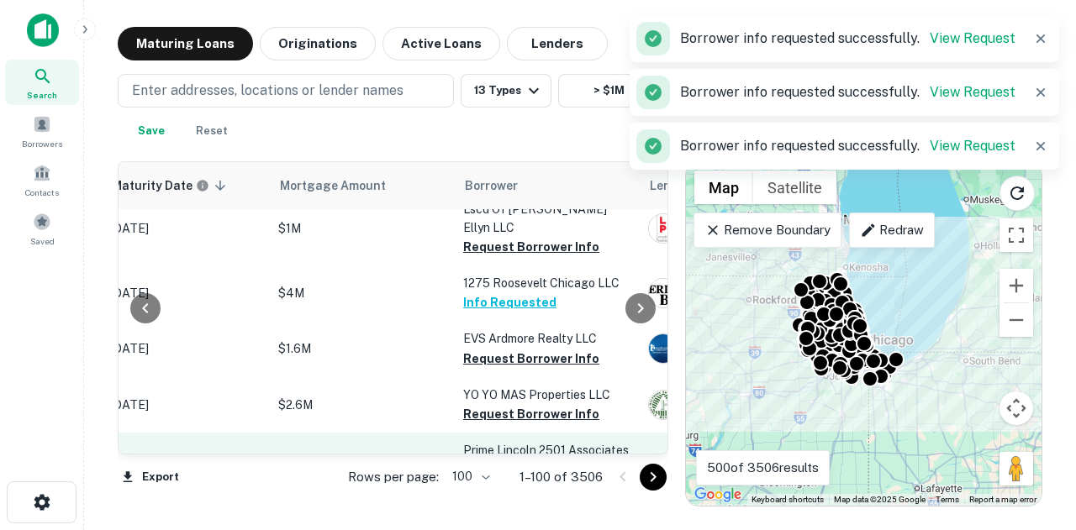
drag, startPoint x: 573, startPoint y: 294, endPoint x: 560, endPoint y: 350, distance: 57.1
click at [574, 404] on button "Request Borrower Info" at bounding box center [531, 414] width 136 height 20
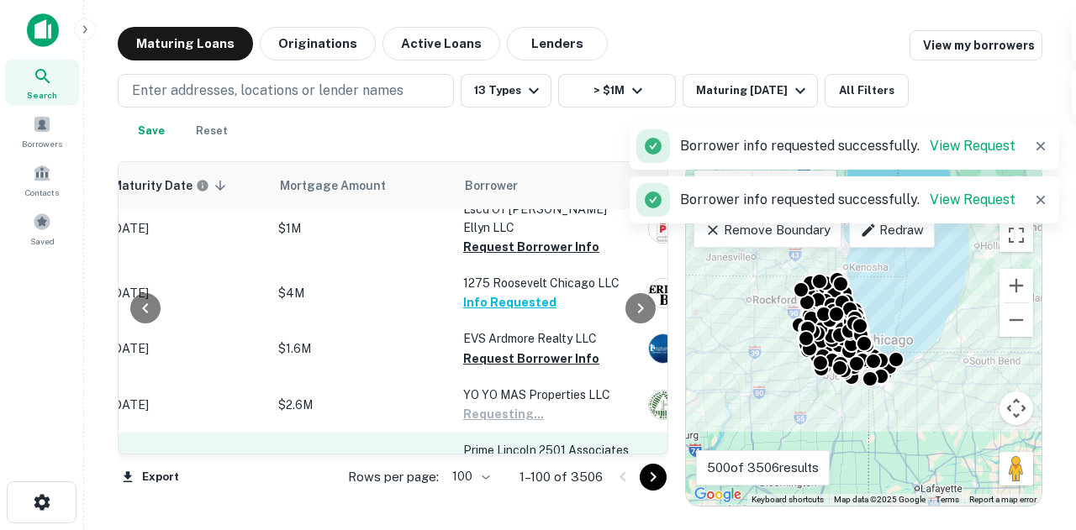
click at [486, 478] on button "Request Borrower Info" at bounding box center [531, 488] width 136 height 20
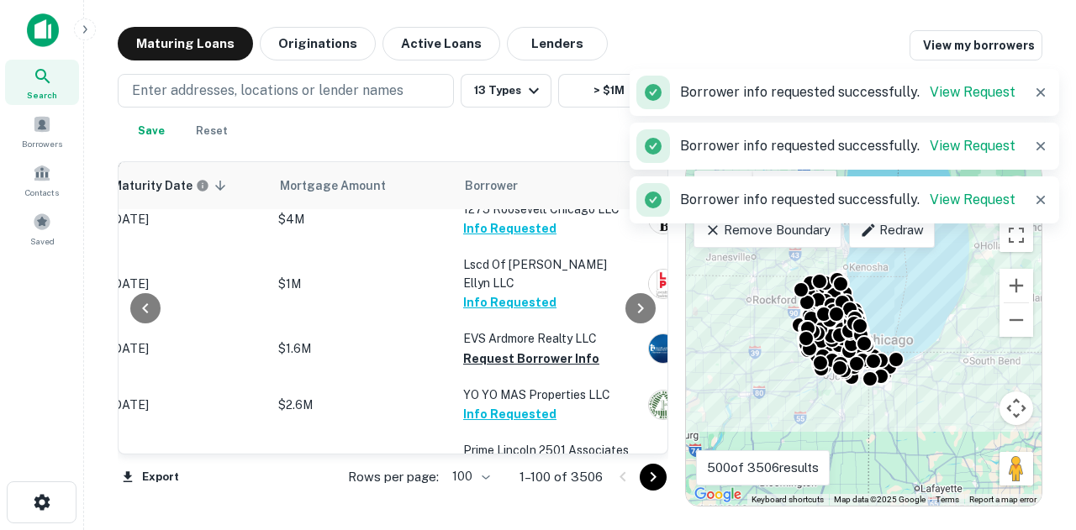
scroll to position [1849, 301]
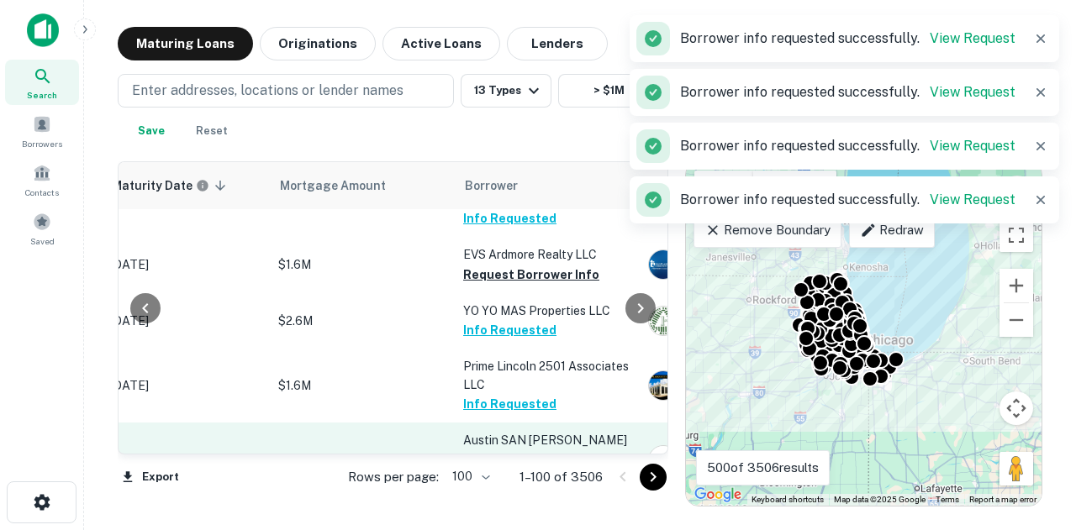
click at [518, 469] on button "Request Borrower Info" at bounding box center [531, 479] width 136 height 20
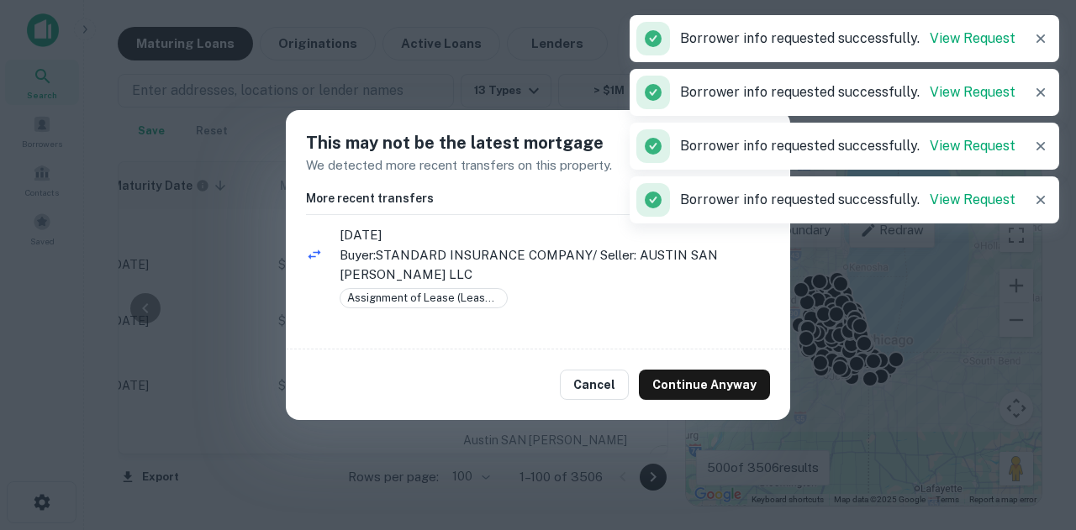
click at [671, 367] on div at bounding box center [676, 333] width 17 height 345
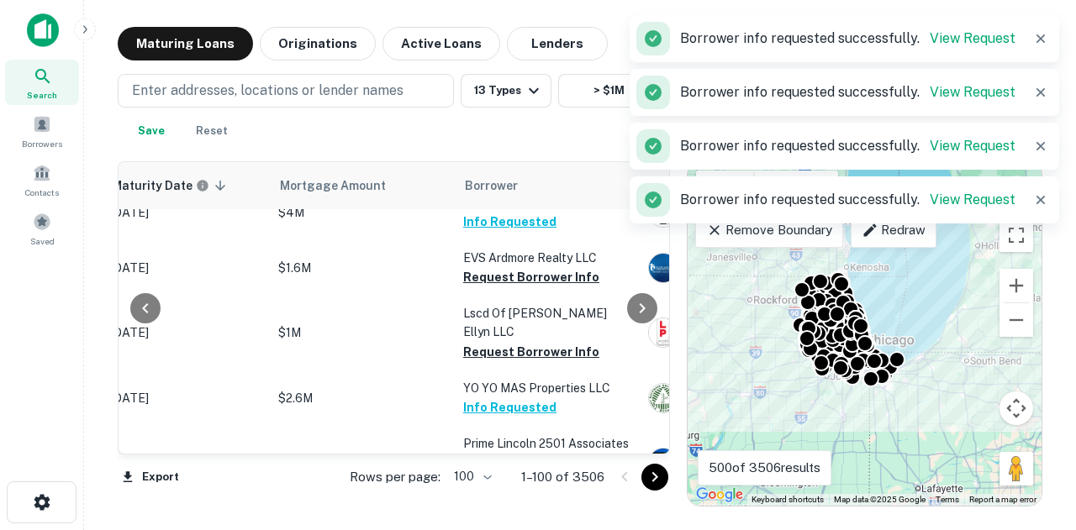
scroll to position [2087, 301]
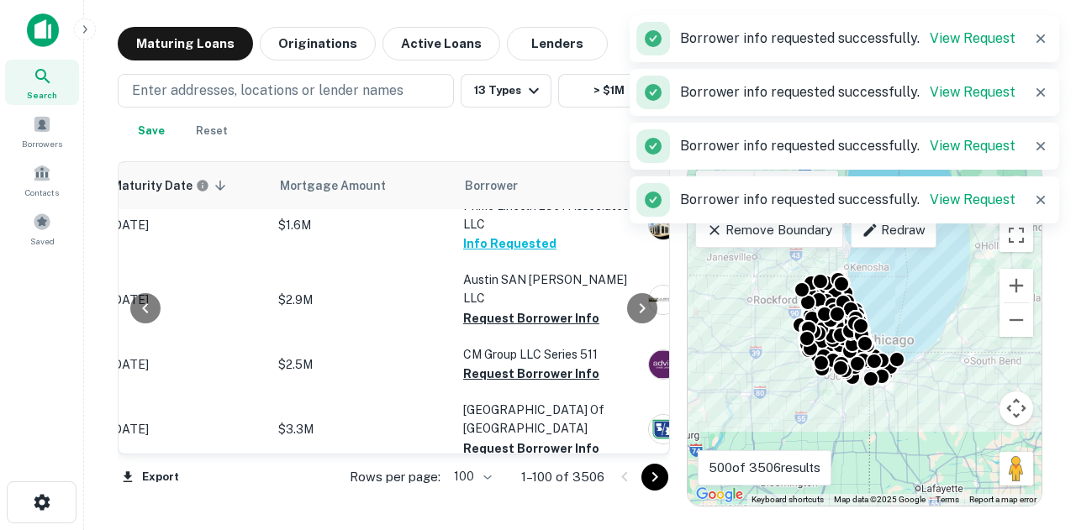
drag, startPoint x: 534, startPoint y: 388, endPoint x: 534, endPoint y: 397, distance: 8.4
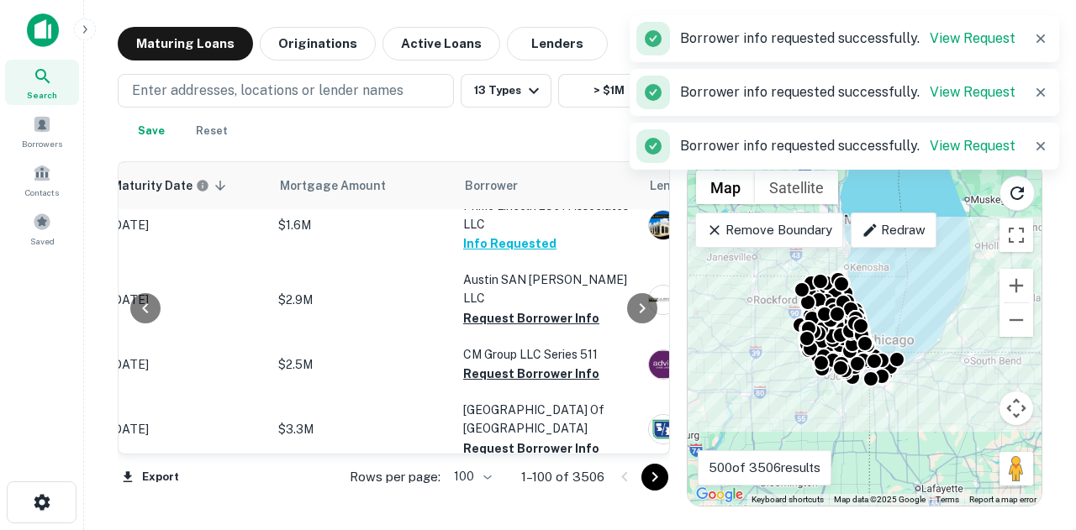
drag, startPoint x: 531, startPoint y: 408, endPoint x: 529, endPoint y: 376, distance: 32.8
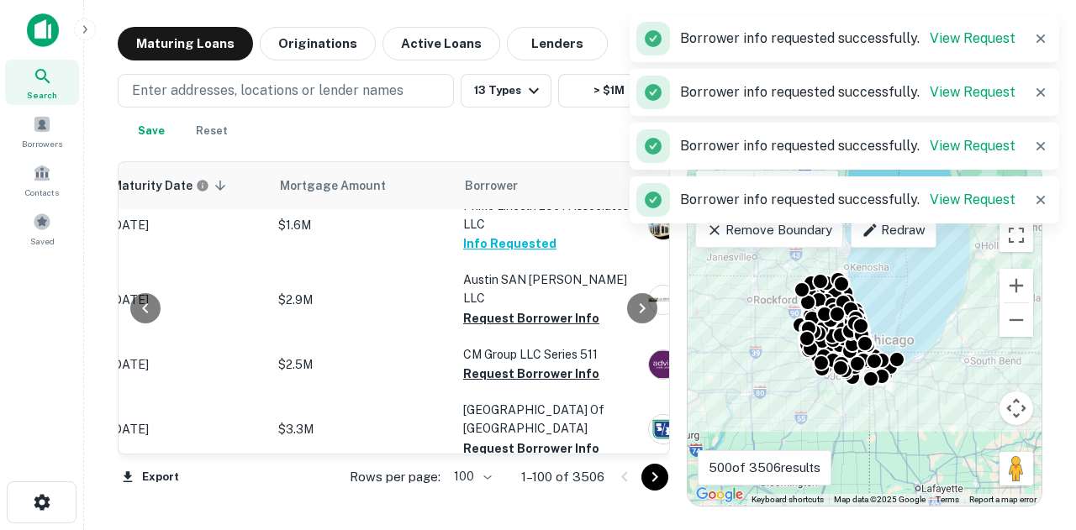
click at [534, 513] on button "Request Borrower Info" at bounding box center [531, 523] width 136 height 20
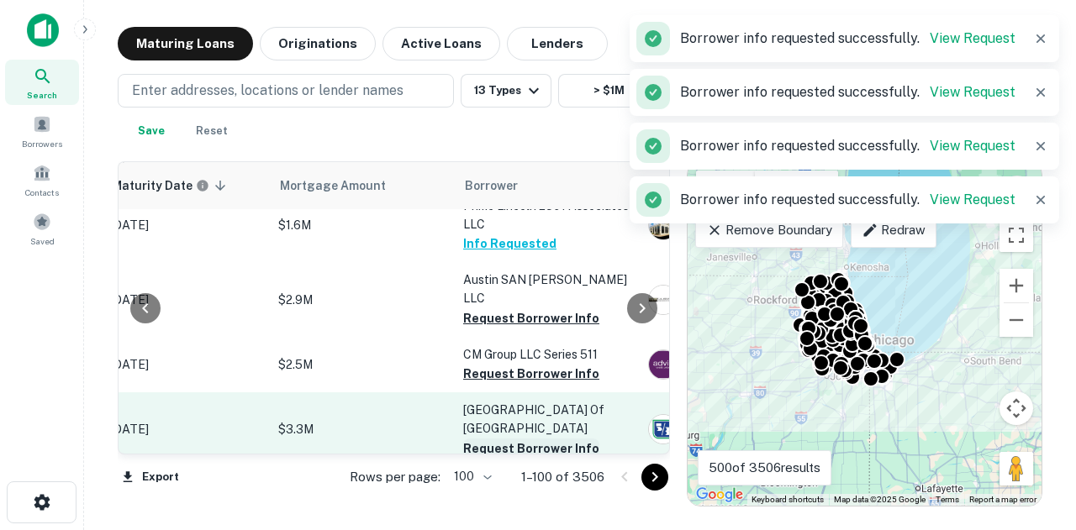
click at [577, 439] on button "Request Borrower Info" at bounding box center [531, 449] width 136 height 20
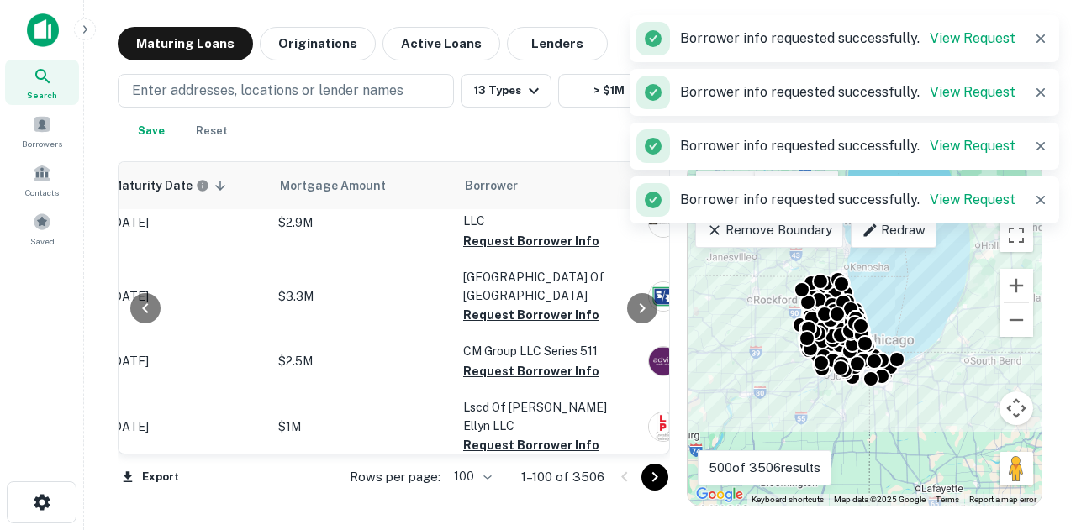
scroll to position [2113, 301]
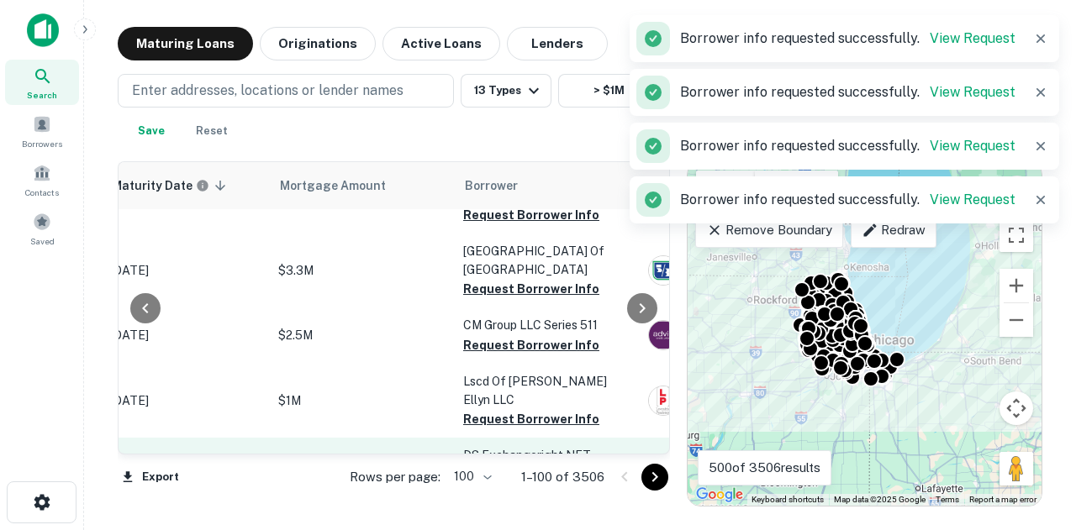
click at [575, 409] on button "Request Borrower Info" at bounding box center [531, 419] width 136 height 20
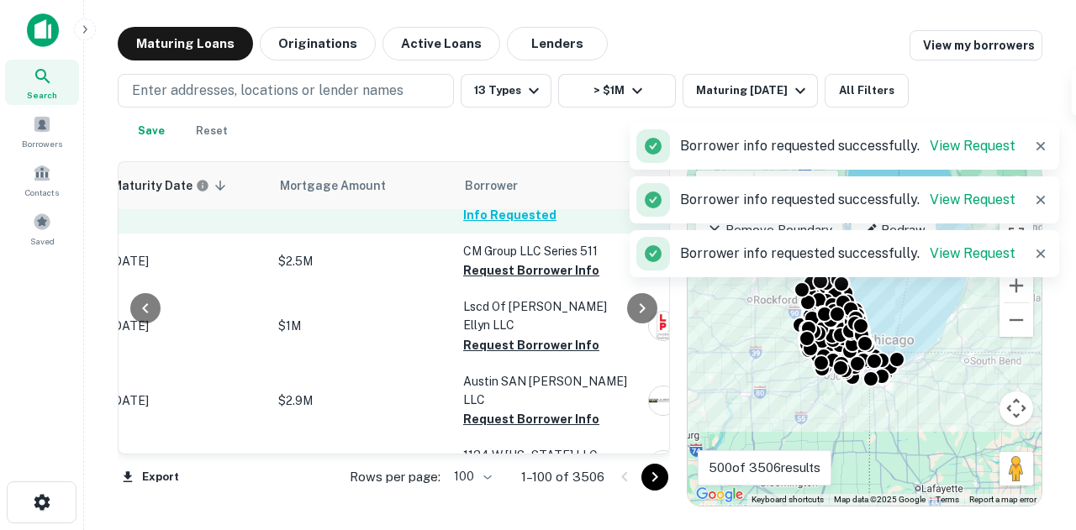
scroll to position [1861, 301]
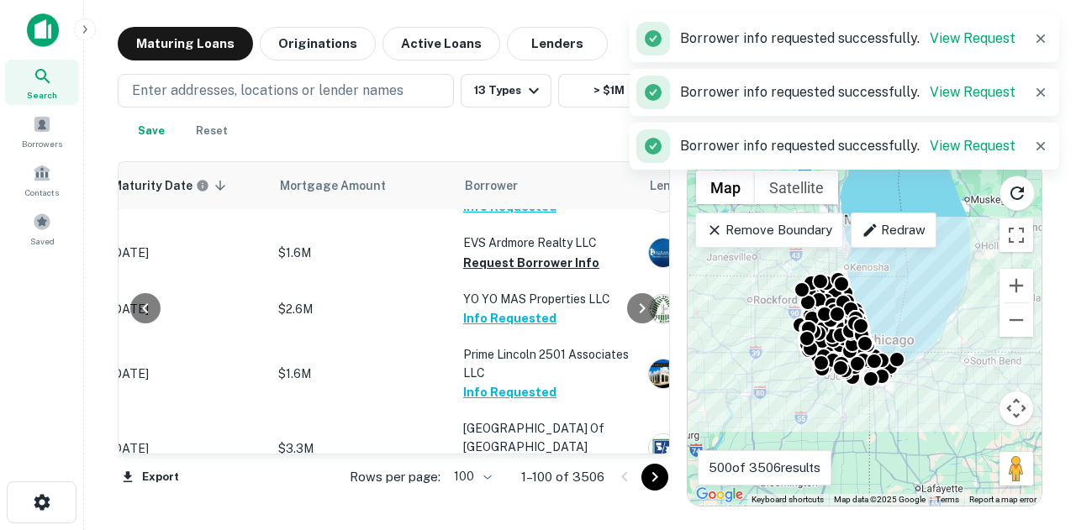
click at [518, 494] on p "CM Group LLC Series 511" at bounding box center [547, 503] width 168 height 18
click at [518, 513] on button "Request Borrower Info" at bounding box center [531, 523] width 136 height 20
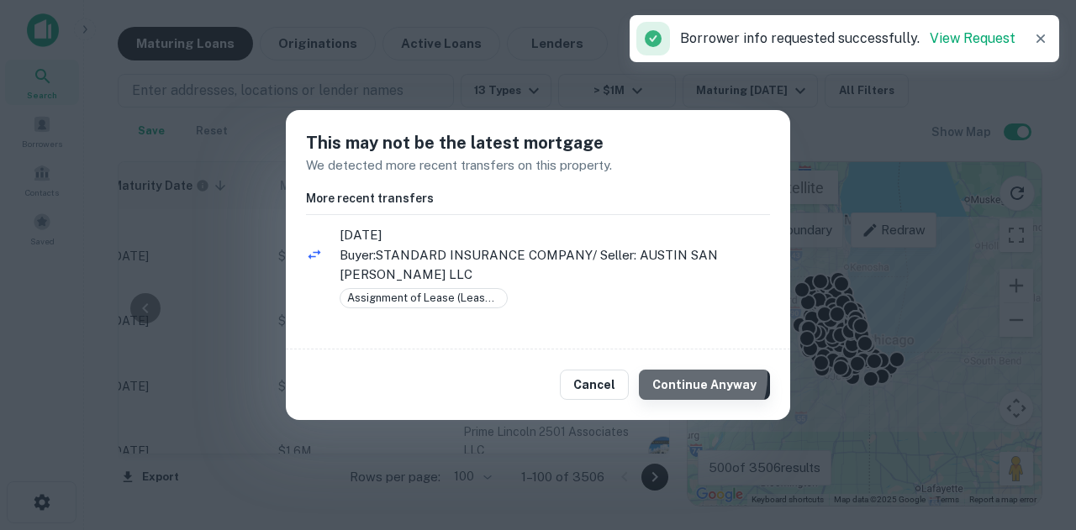
click at [695, 376] on button "Continue Anyway" at bounding box center [704, 385] width 131 height 30
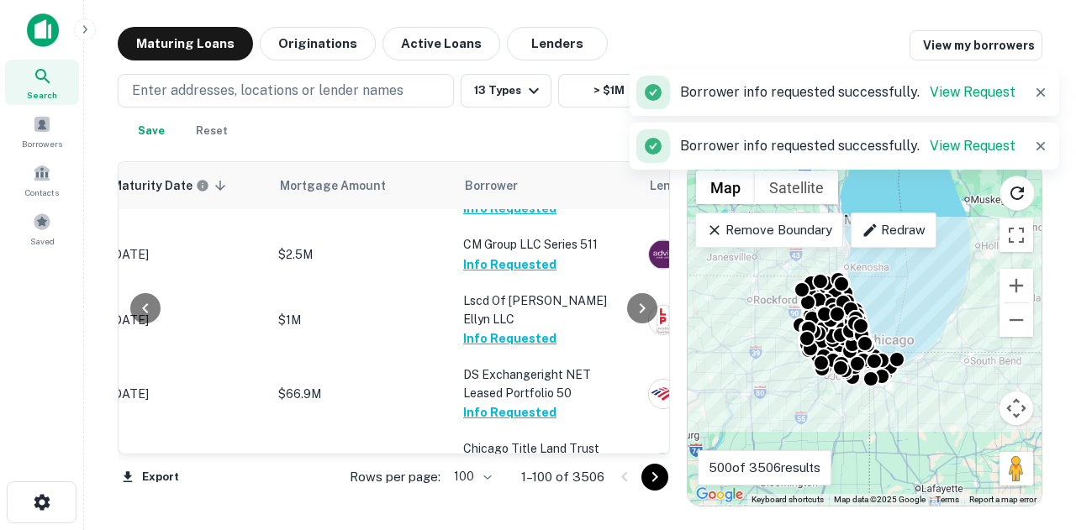
scroll to position [2222, 301]
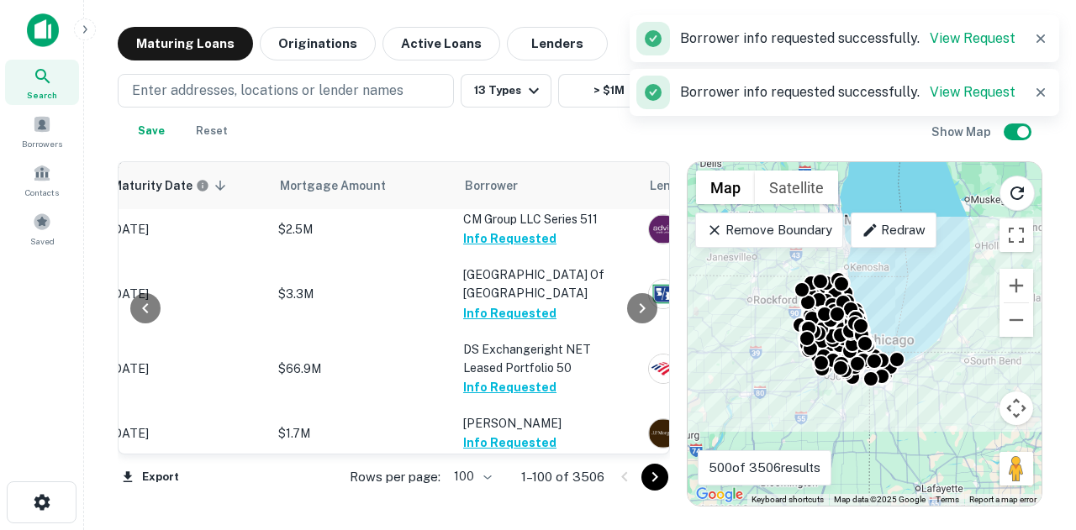
click at [551, 461] on td "1134 W Washington LLC Request Borrower Info" at bounding box center [547, 488] width 185 height 55
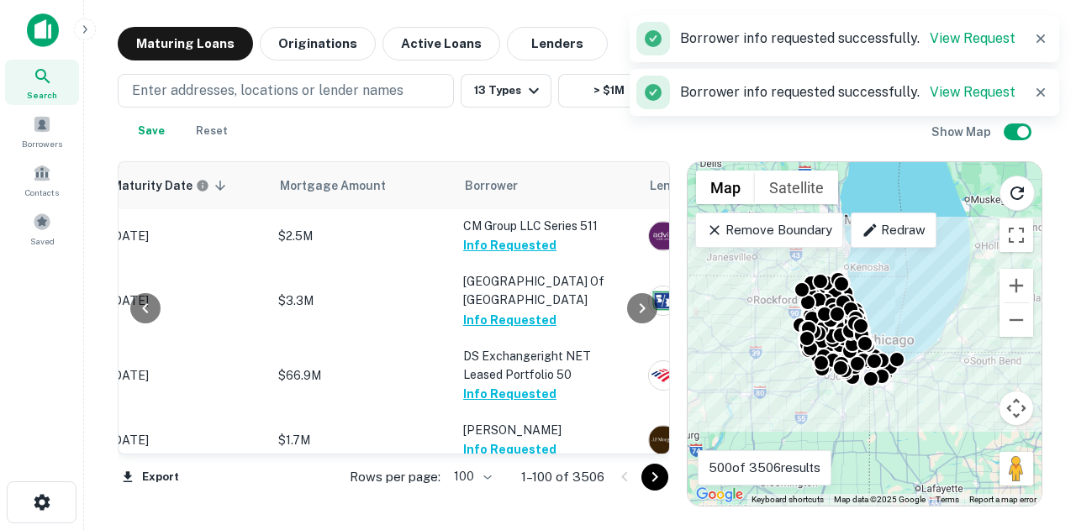
click at [567, 496] on button "Request Borrower Info" at bounding box center [531, 506] width 136 height 20
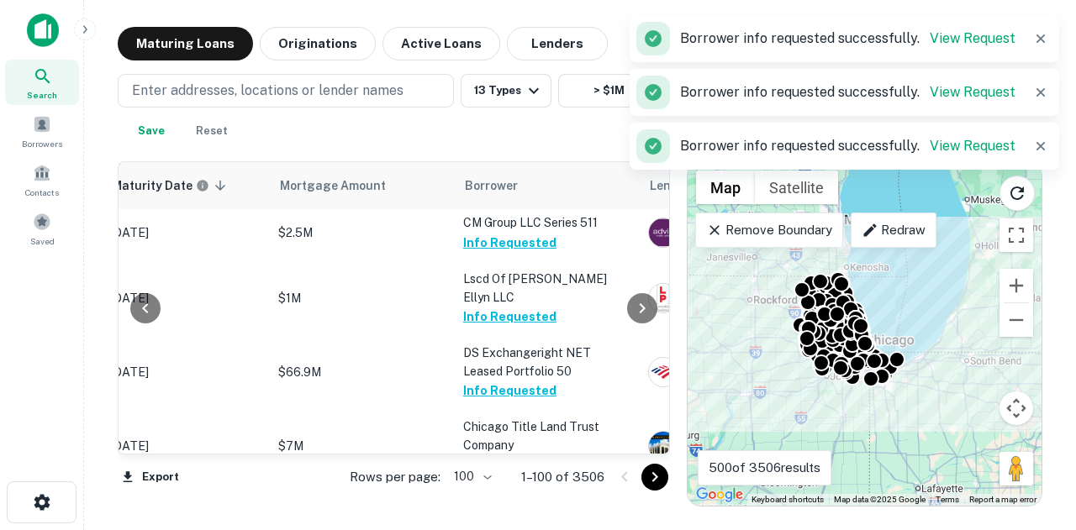
scroll to position [2222, 301]
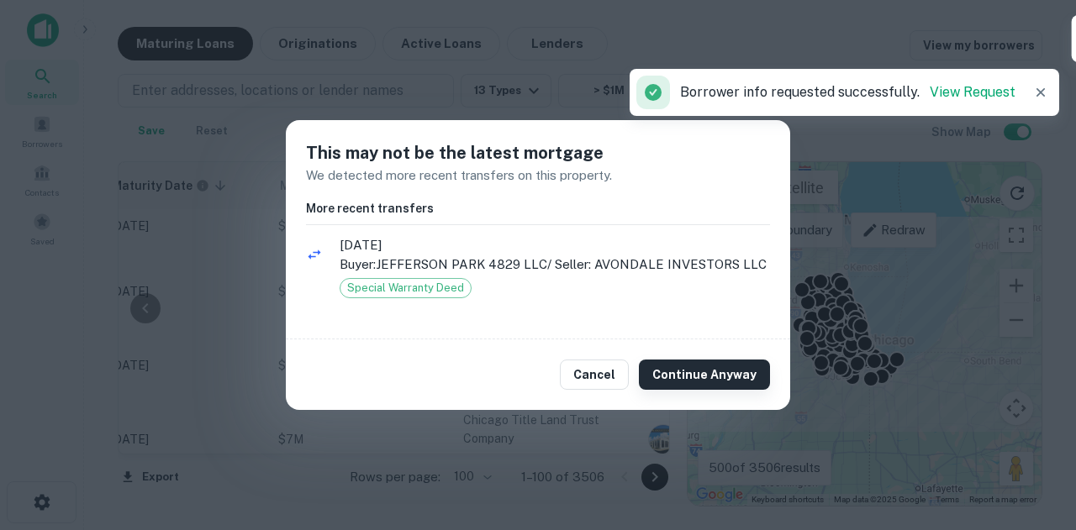
click at [699, 372] on button "Continue Anyway" at bounding box center [704, 375] width 131 height 30
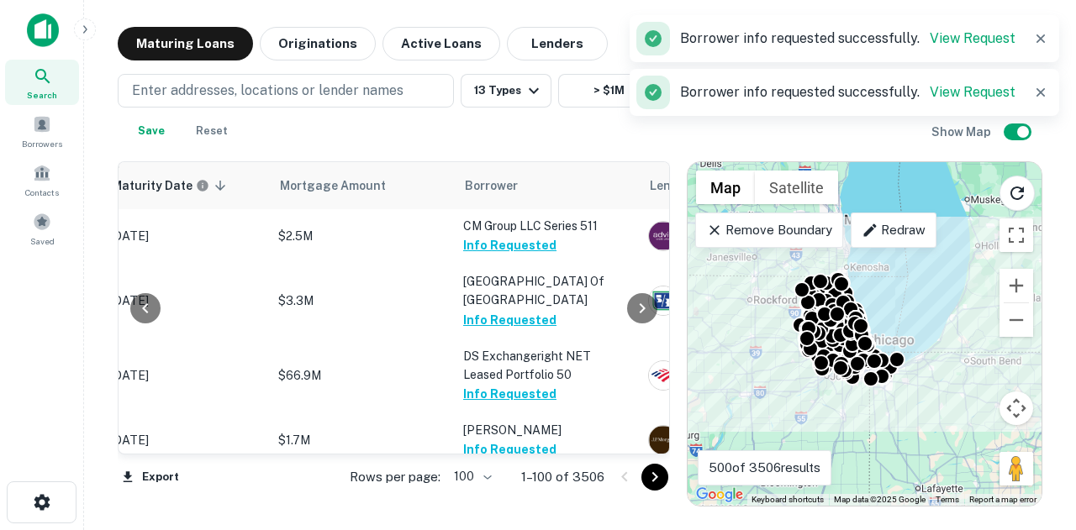
scroll to position [2467, 301]
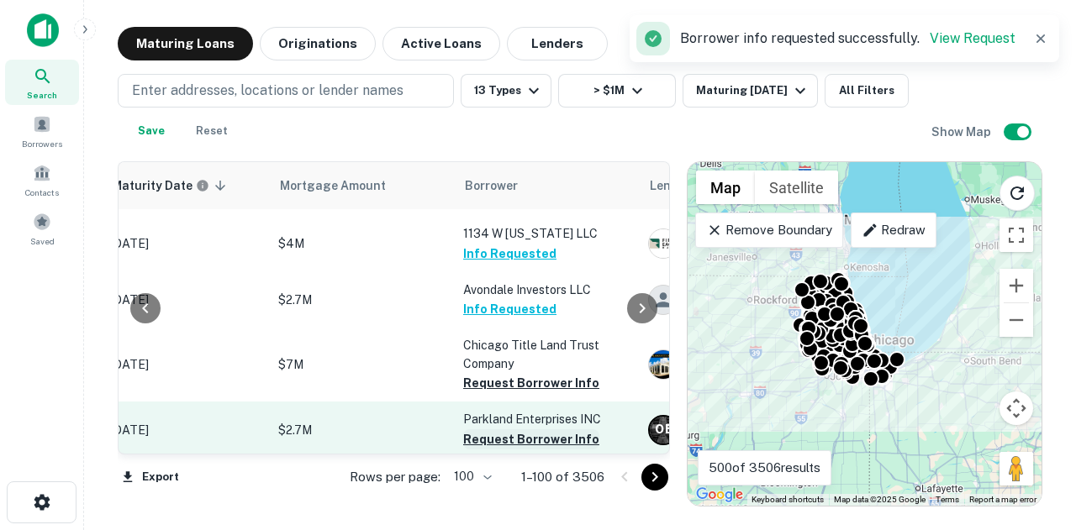
click at [558, 429] on button "Request Borrower Info" at bounding box center [531, 439] width 136 height 20
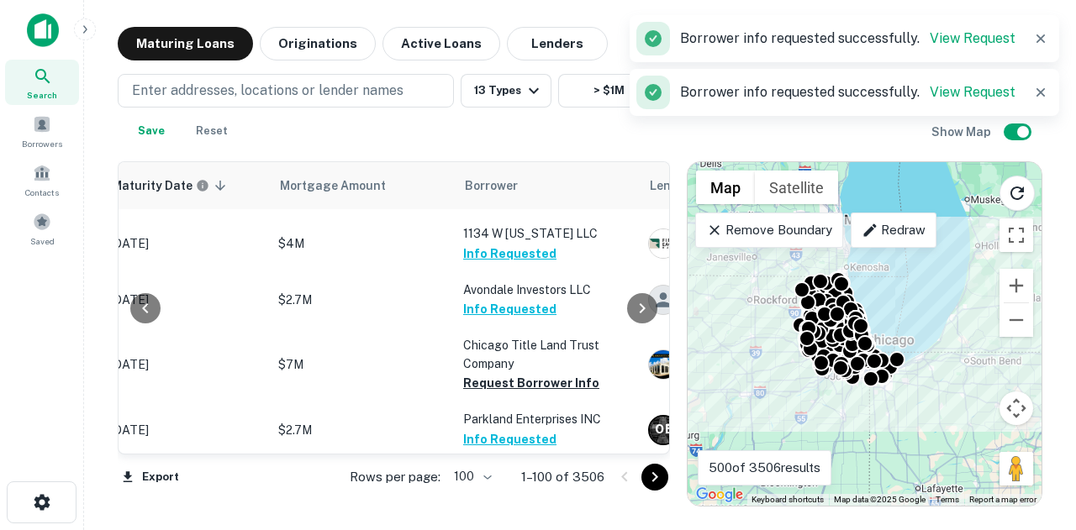
click at [537, 373] on button "Request Borrower Info" at bounding box center [531, 383] width 136 height 20
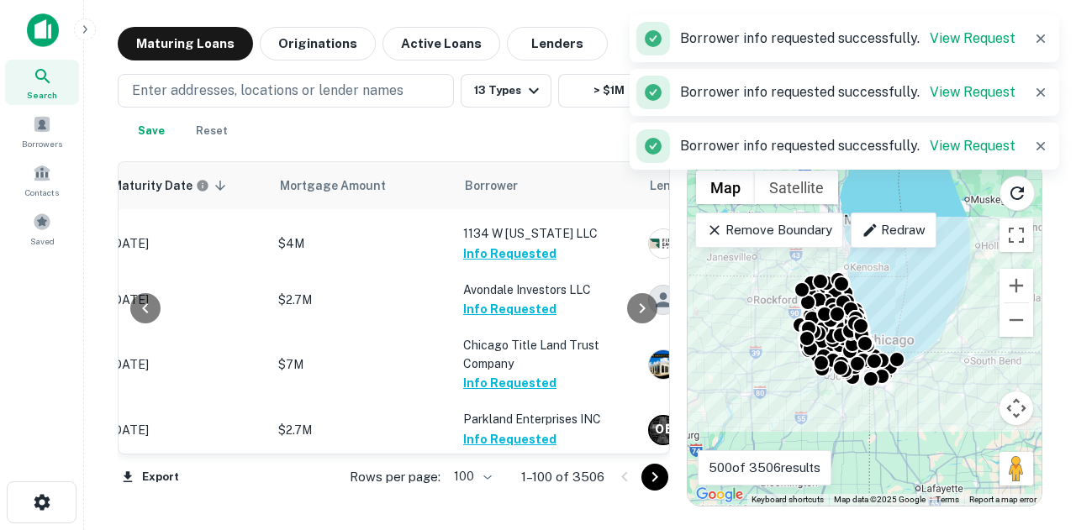
click at [556, 503] on button "Request Borrower Info" at bounding box center [531, 513] width 136 height 20
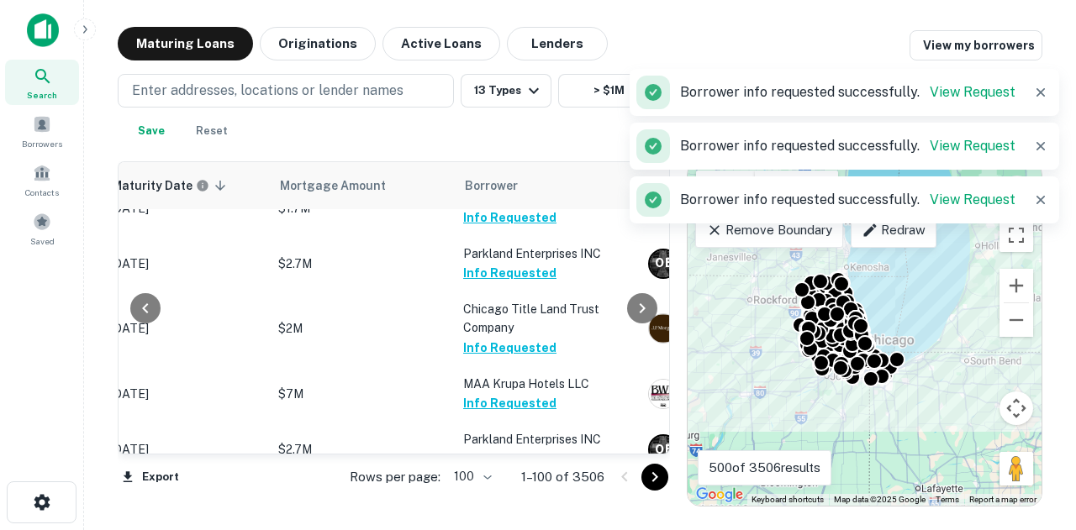
click at [553, 449] on button "Request Borrower Info" at bounding box center [531, 459] width 136 height 20
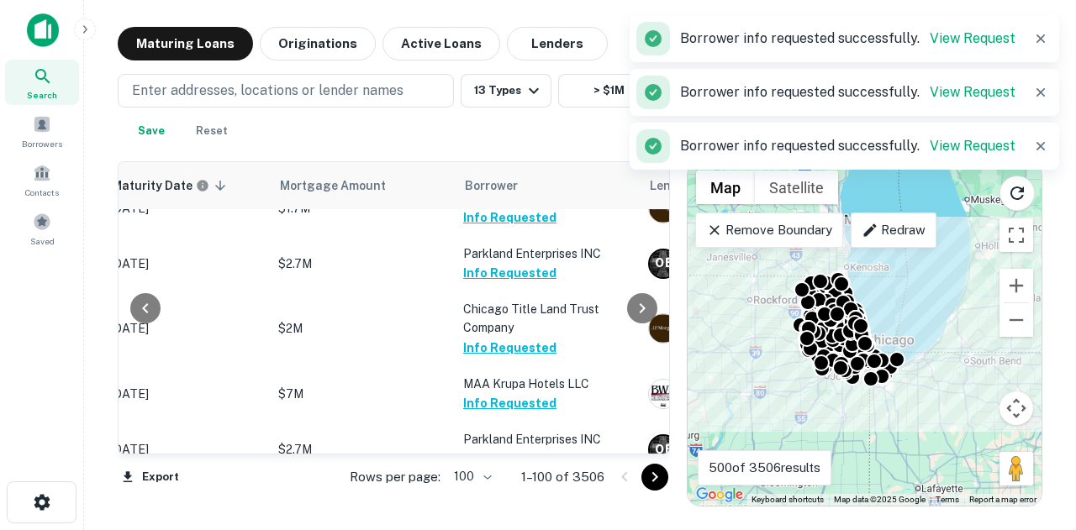
scroll to position [2635, 301]
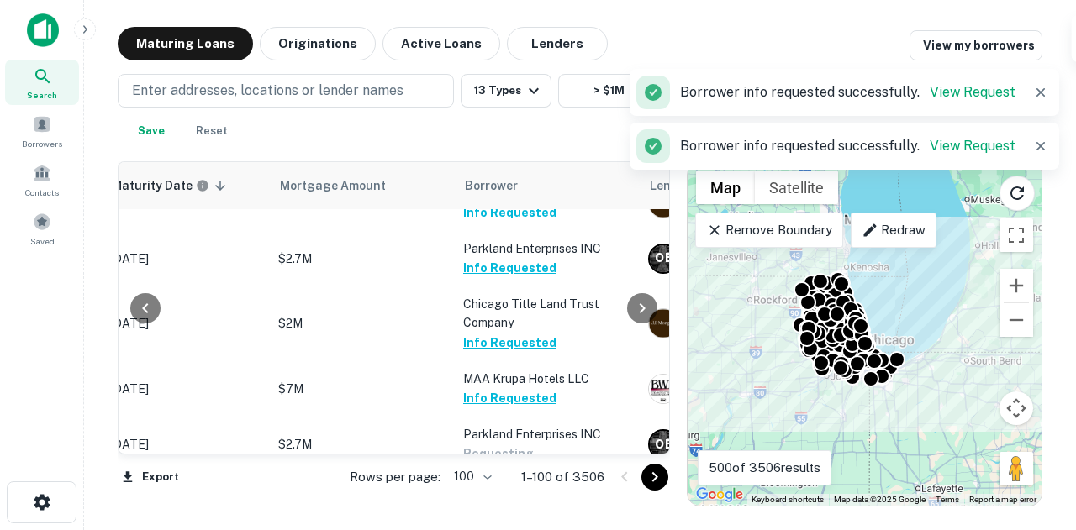
click at [559, 500] on button "Request Borrower Info" at bounding box center [531, 510] width 136 height 20
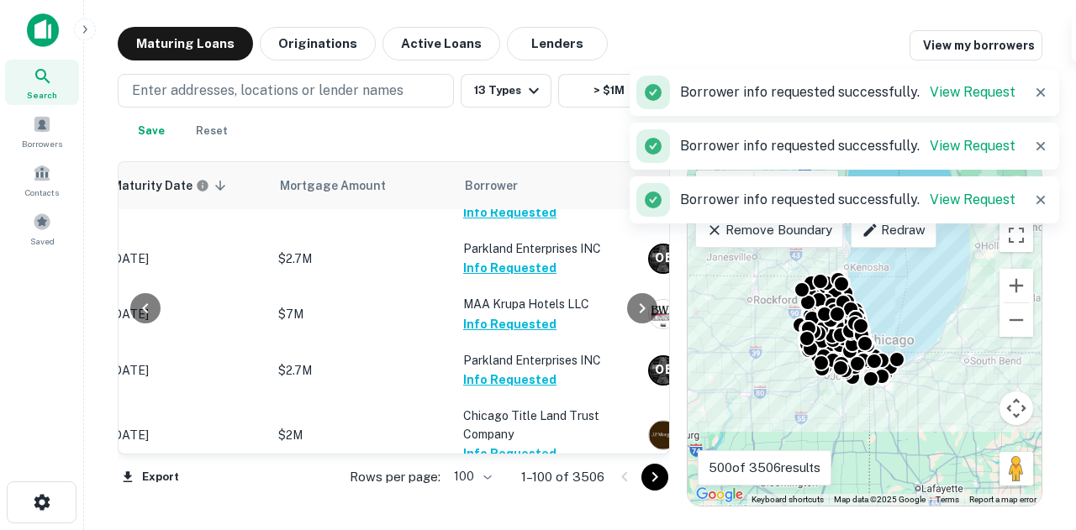
scroll to position [2804, 301]
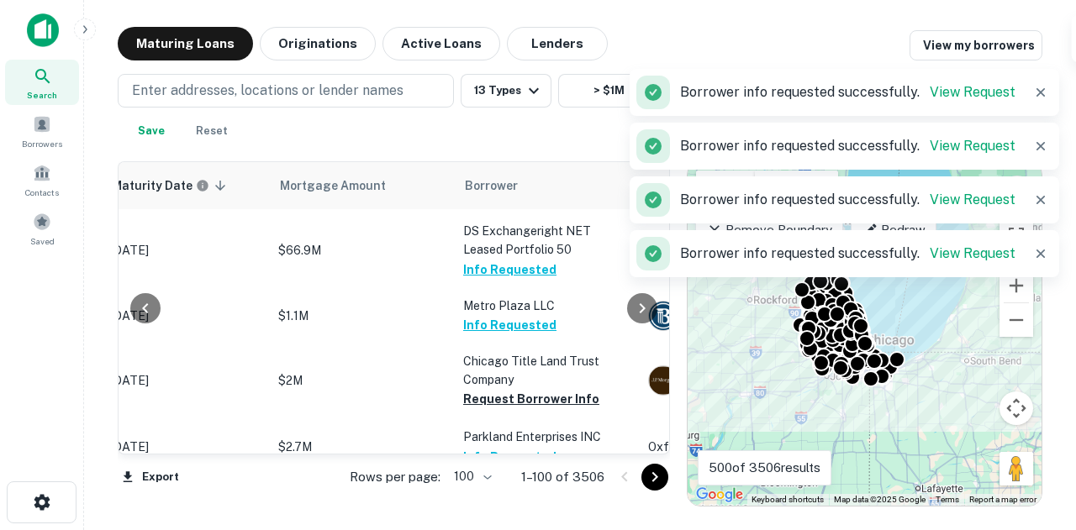
click at [571, 389] on button "Request Borrower Info" at bounding box center [531, 399] width 136 height 20
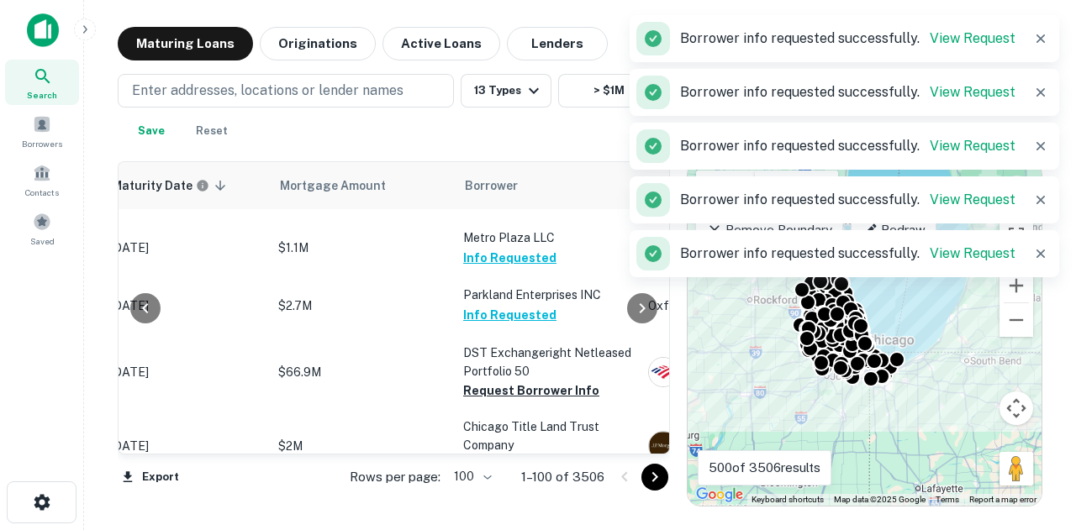
scroll to position [3047, 301]
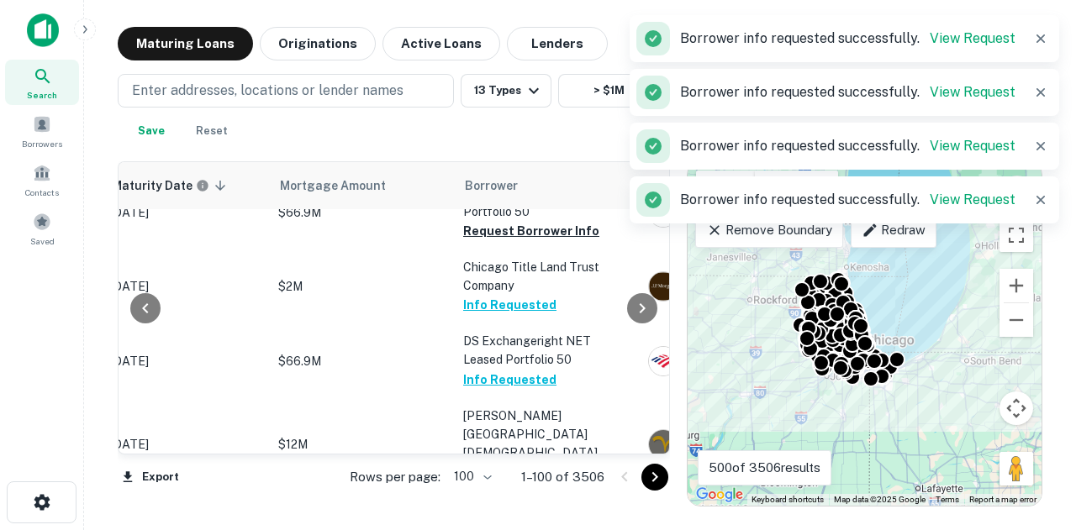
click at [1045, 33] on icon "button" at bounding box center [1040, 38] width 17 height 17
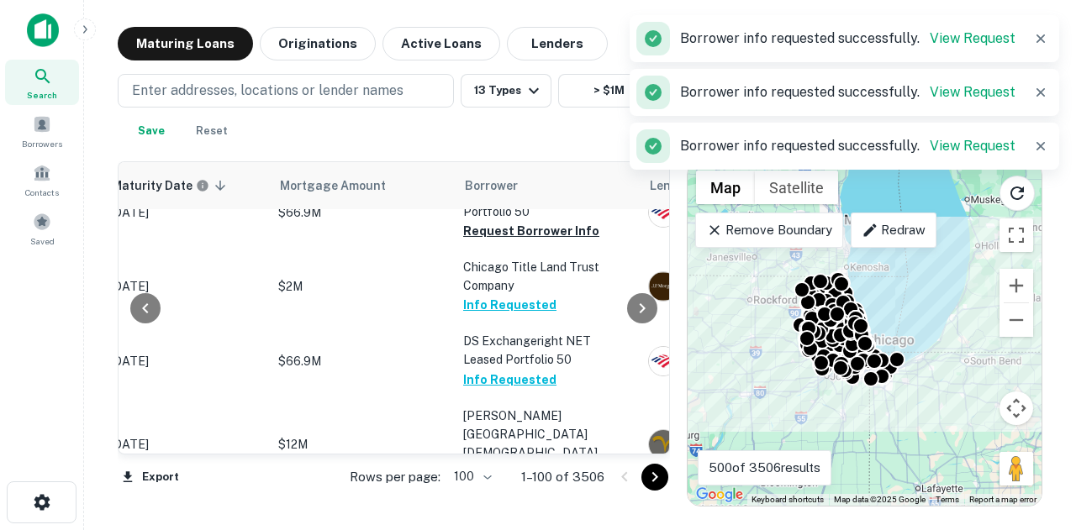
drag, startPoint x: 1030, startPoint y: 45, endPoint x: 1040, endPoint y: 46, distance: 9.3
click at [1032, 45] on button "button" at bounding box center [1041, 39] width 24 height 24
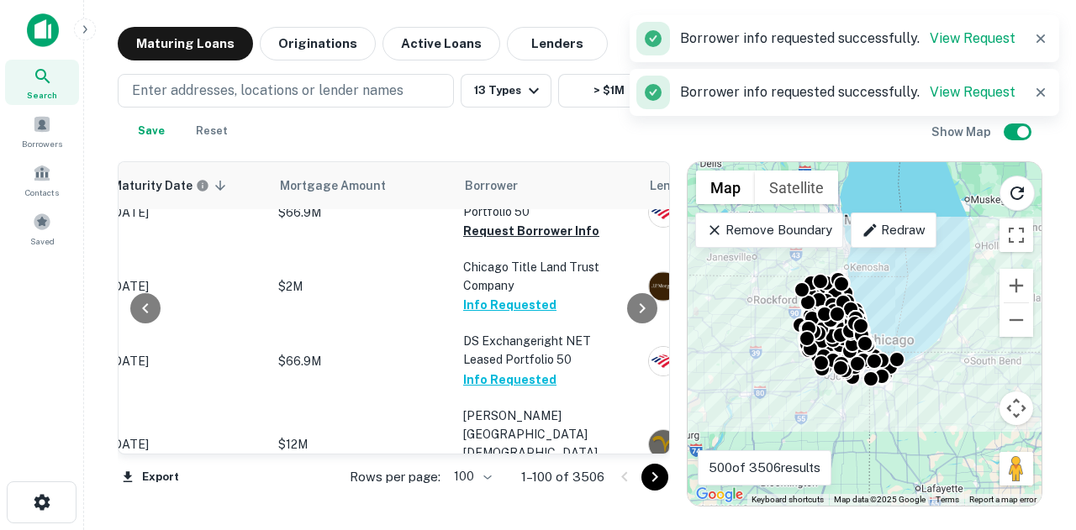
click at [1040, 46] on icon "button" at bounding box center [1040, 38] width 17 height 17
click at [1044, 39] on icon "button" at bounding box center [1040, 38] width 17 height 17
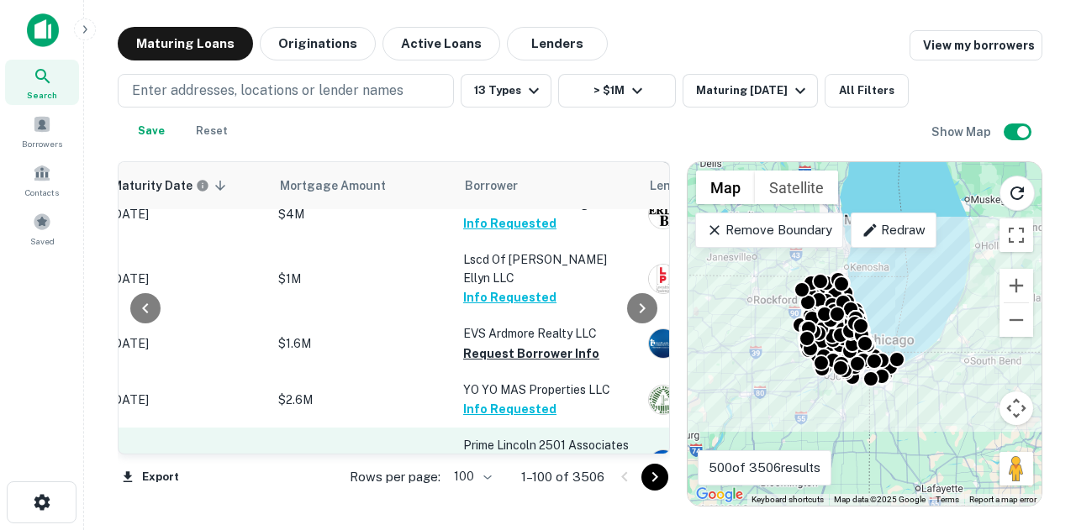
scroll to position [1520, 301]
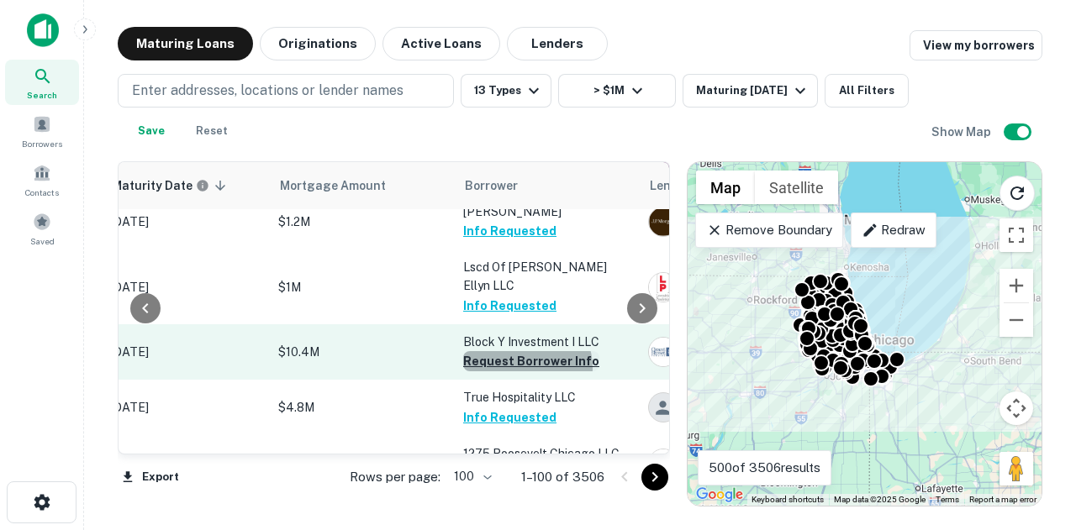
click at [523, 351] on button "Request Borrower Info" at bounding box center [531, 361] width 136 height 20
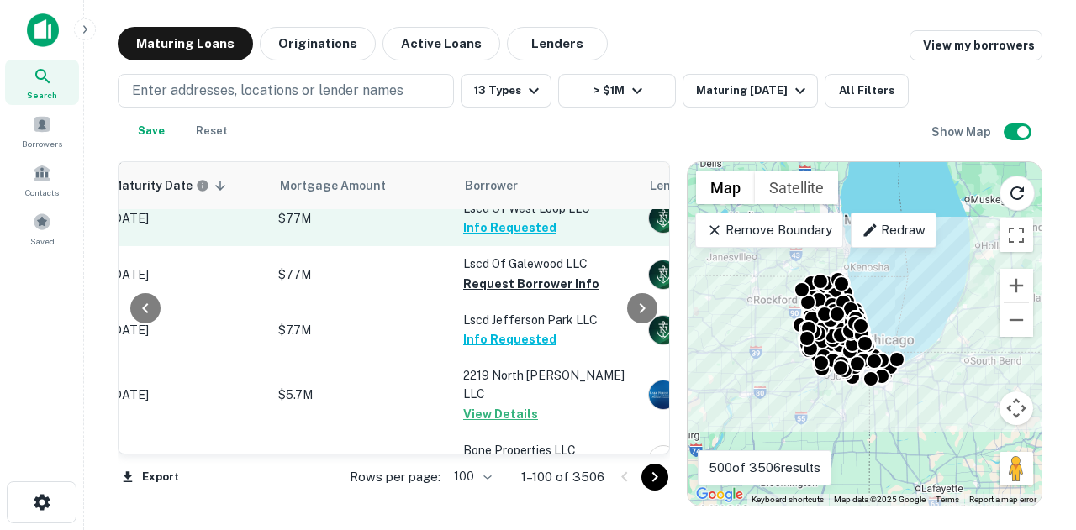
scroll to position [336, 301]
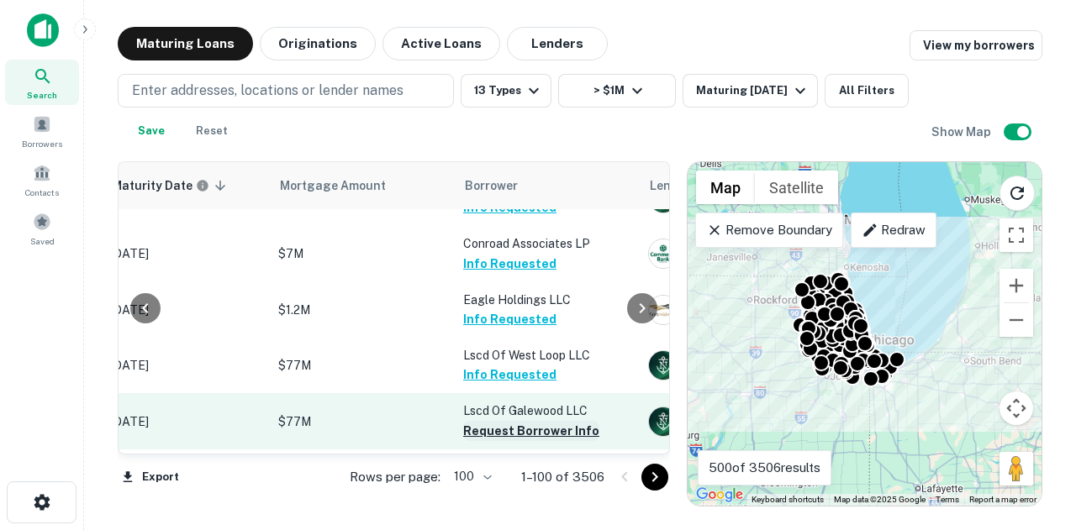
click at [530, 439] on button "Request Borrower Info" at bounding box center [531, 431] width 136 height 20
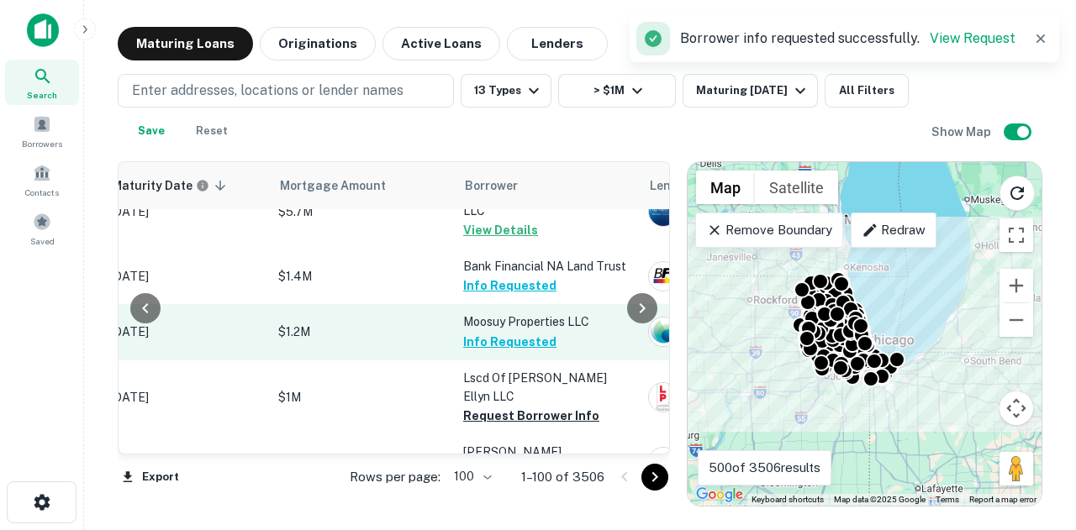
scroll to position [756, 301]
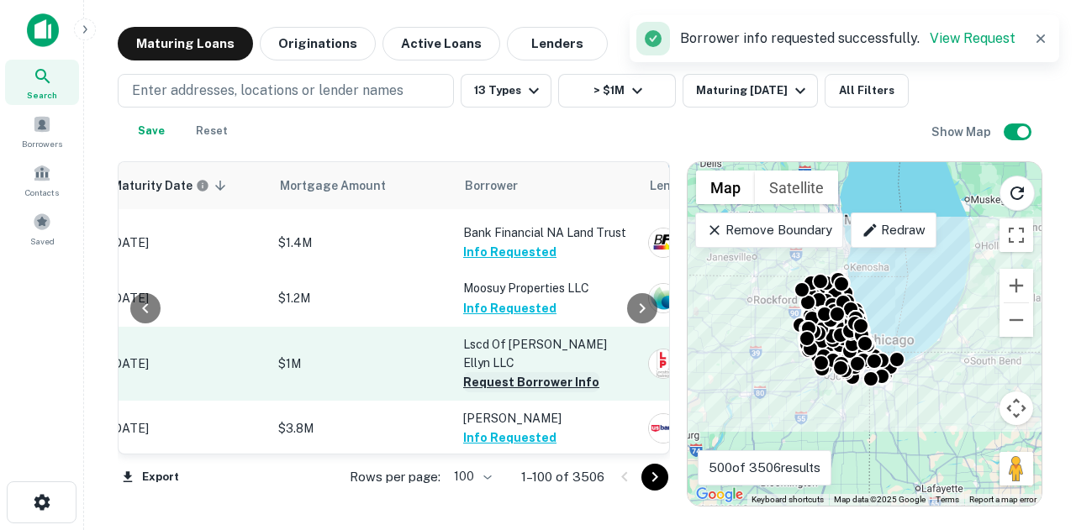
click at [546, 372] on button "Request Borrower Info" at bounding box center [531, 382] width 136 height 20
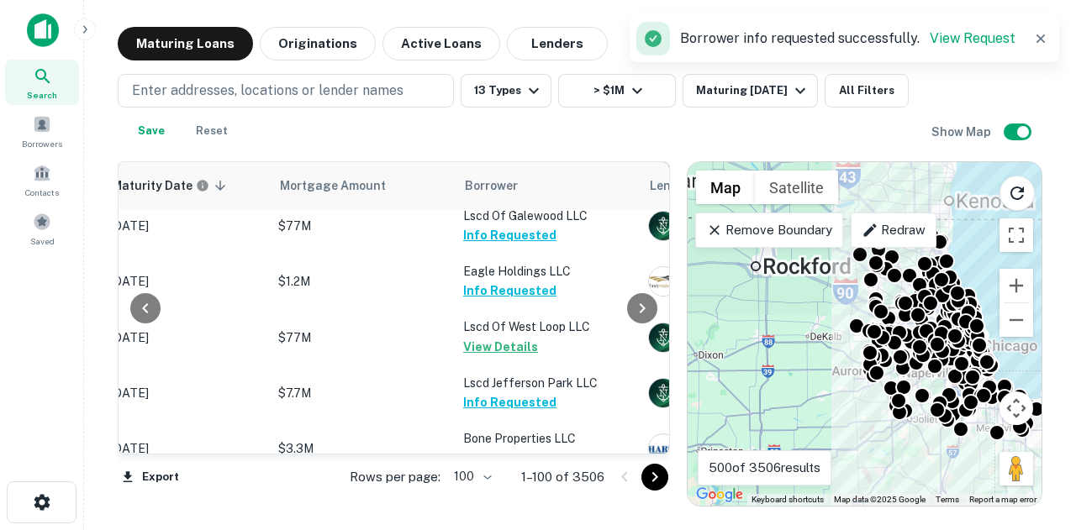
scroll to position [0, 301]
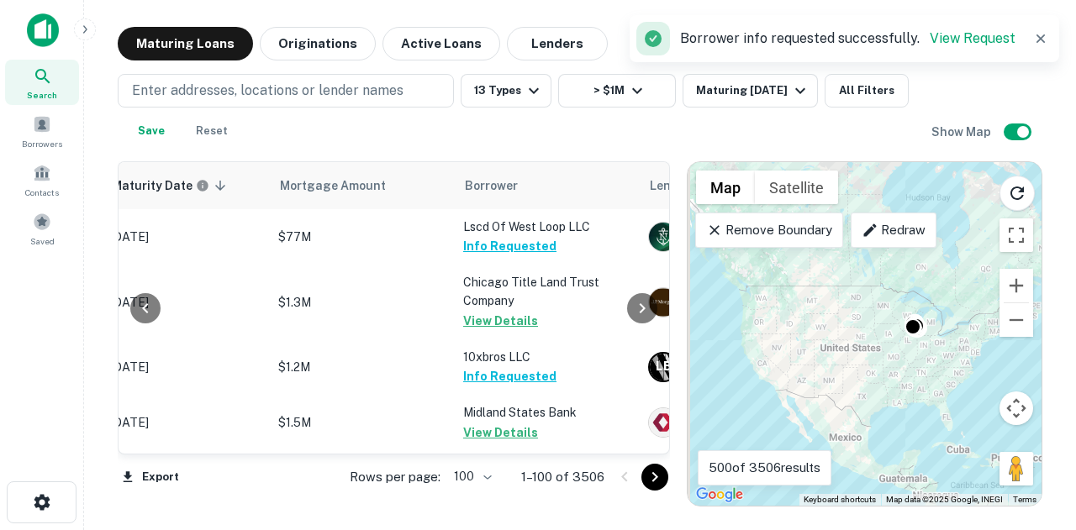
drag, startPoint x: 900, startPoint y: 394, endPoint x: 842, endPoint y: 335, distance: 82.6
click at [902, 394] on div "To activate drag with keyboard, press Alt + Enter. Once in keyboard drag state,…" at bounding box center [864, 334] width 354 height 344
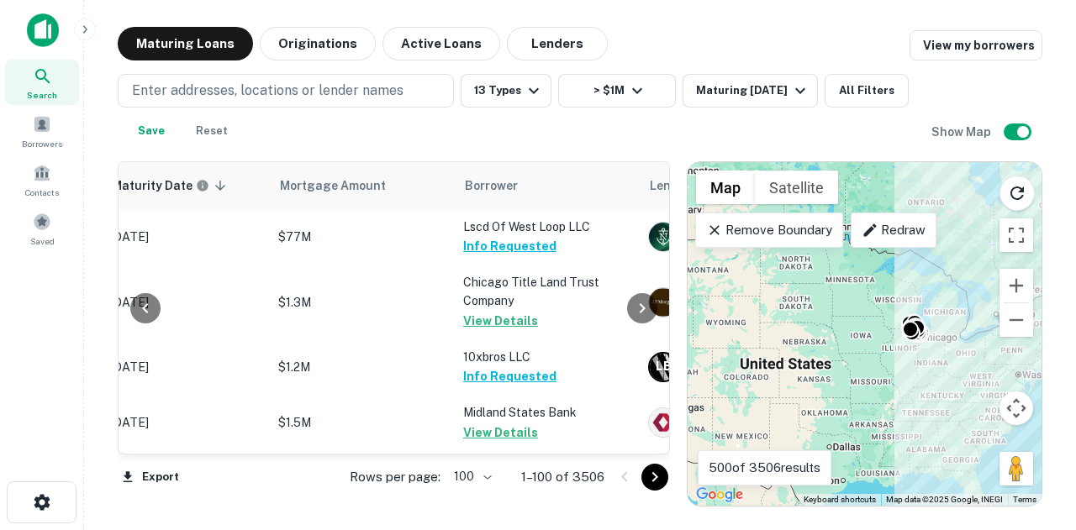
click at [807, 362] on div "To activate drag with keyboard, press Alt + Enter. Once in keyboard drag state,…" at bounding box center [864, 334] width 354 height 344
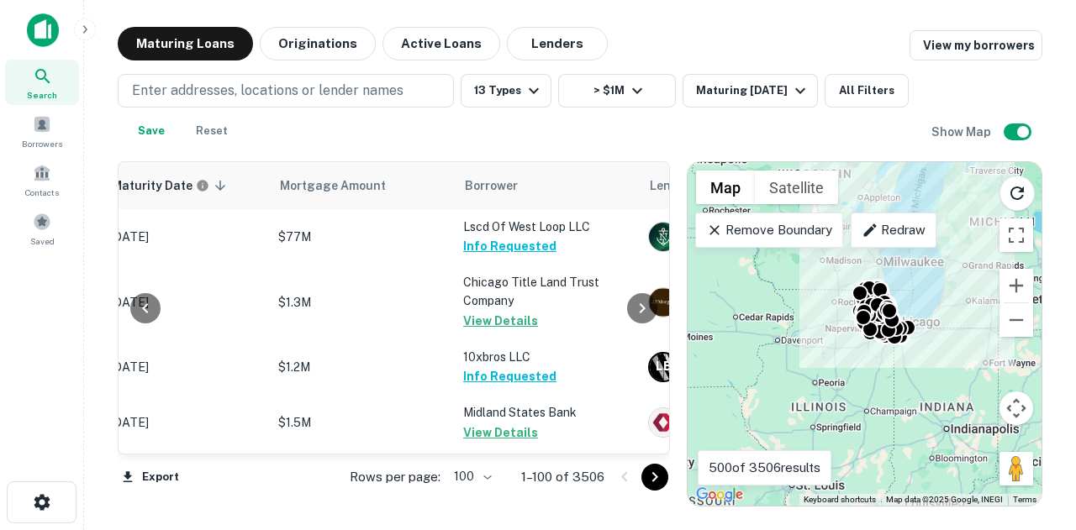
drag, startPoint x: 887, startPoint y: 370, endPoint x: 816, endPoint y: 354, distance: 73.2
click at [816, 354] on div "To activate drag with keyboard, press Alt + Enter. Once in keyboard drag state,…" at bounding box center [864, 334] width 354 height 344
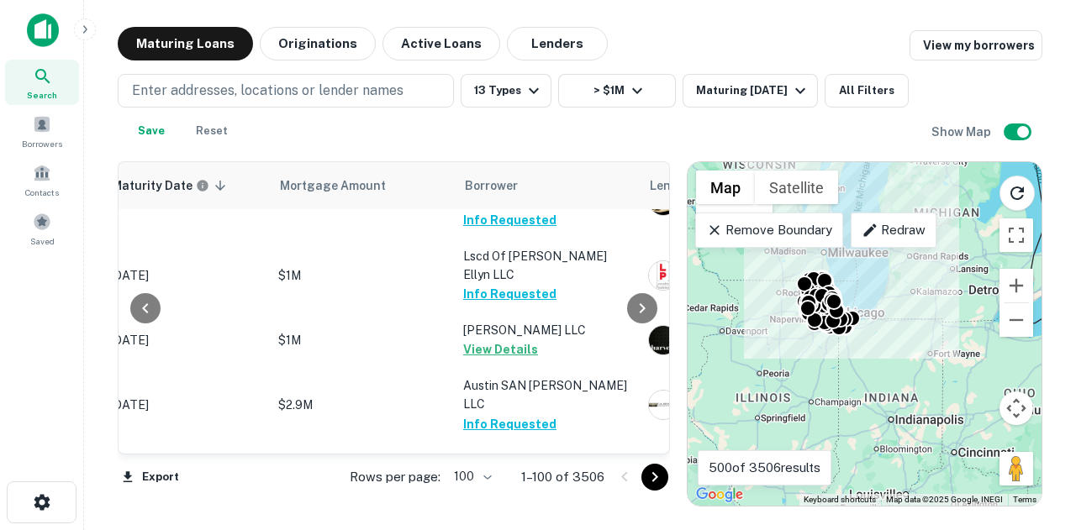
scroll to position [1177, 301]
